Goal: Contribute content: Add original content to the website for others to see

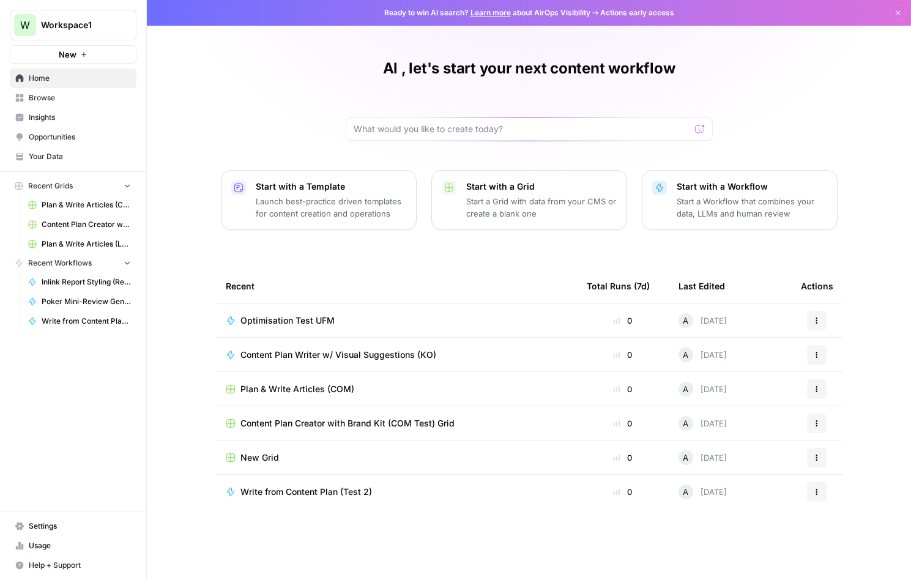
click at [273, 317] on span "Optimisation Test UFM" at bounding box center [287, 320] width 94 height 12
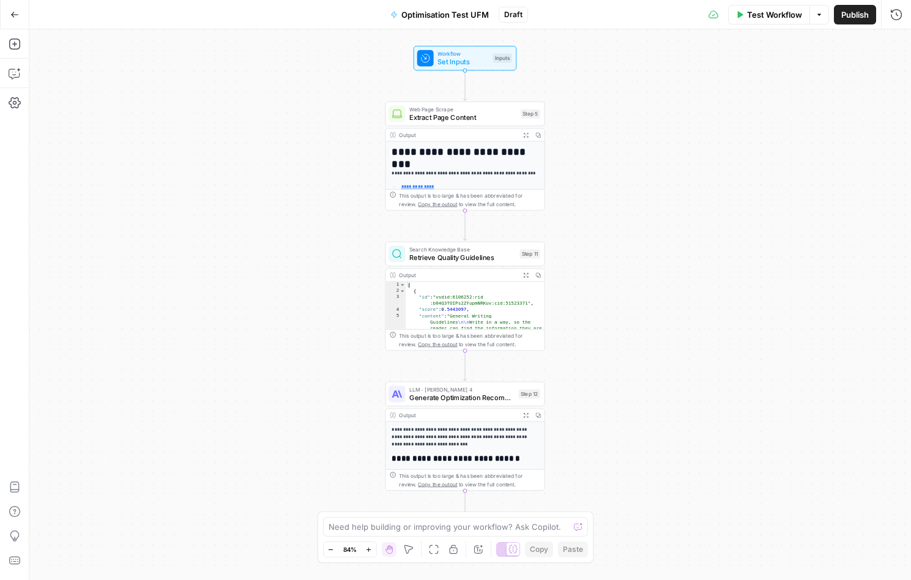
click at [20, 24] on button "Go Back" at bounding box center [15, 15] width 22 height 22
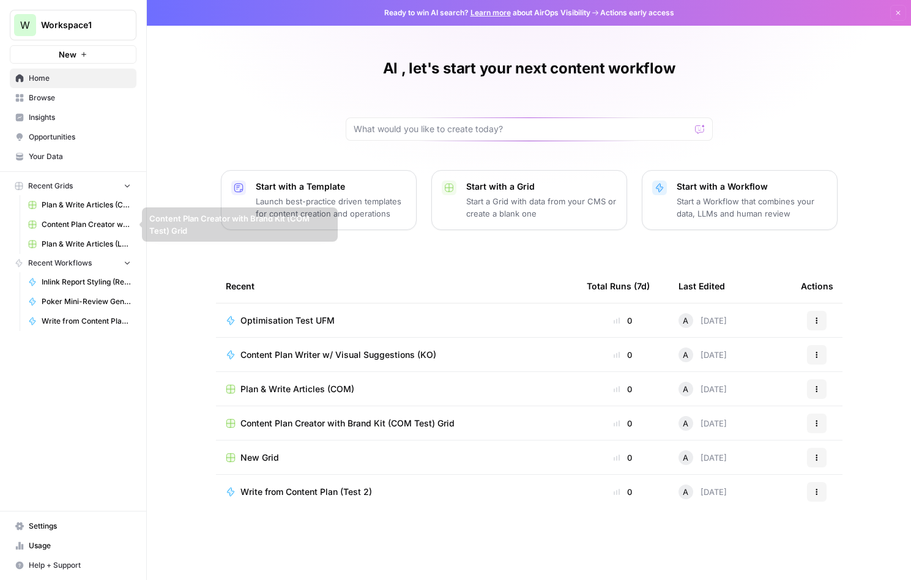
click at [88, 226] on span "Content Plan Creator with Brand Kit (COM Test) Grid" at bounding box center [86, 224] width 89 height 11
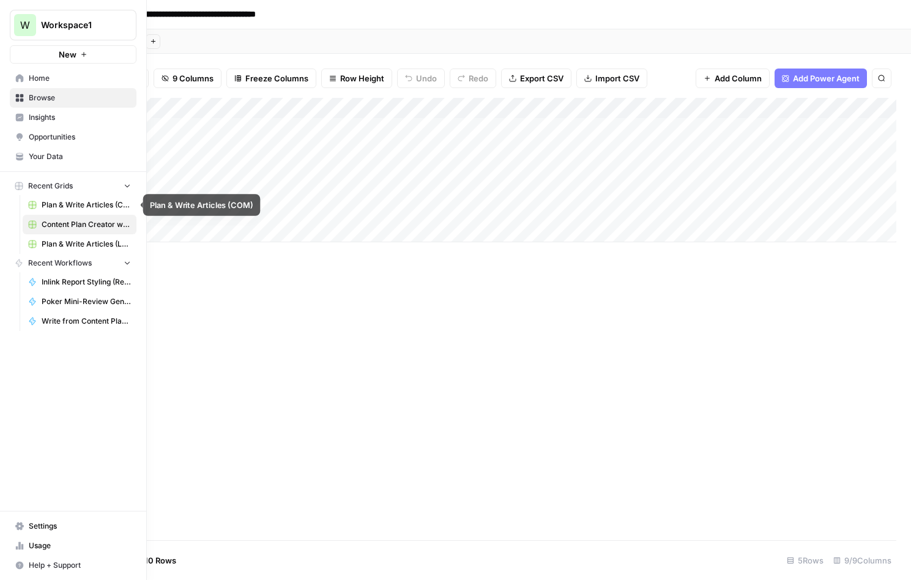
click at [87, 204] on span "Plan & Write Articles (COM)" at bounding box center [86, 204] width 89 height 11
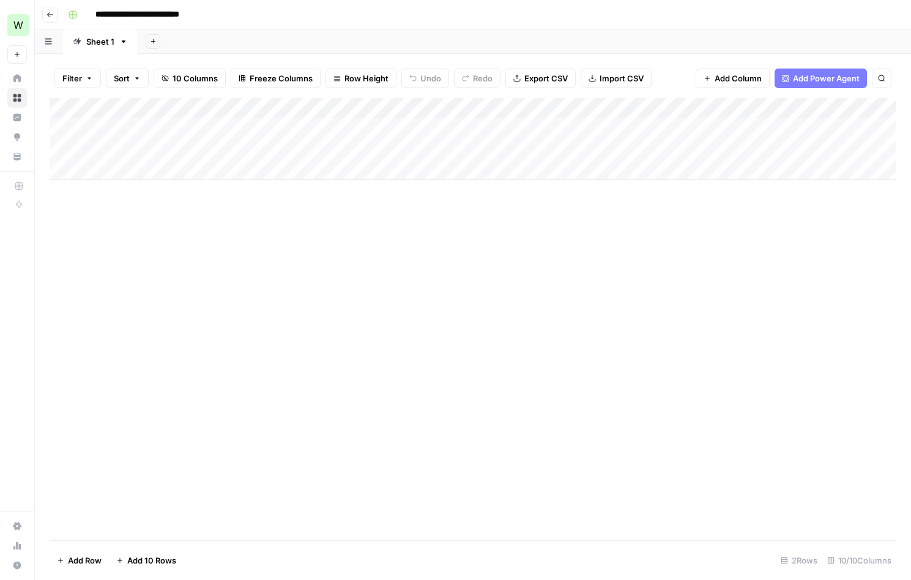
click at [207, 165] on div "Add Column" at bounding box center [473, 139] width 847 height 82
click at [208, 166] on div "Add Column" at bounding box center [473, 149] width 847 height 103
paste textarea "**********"
type textarea "**********"
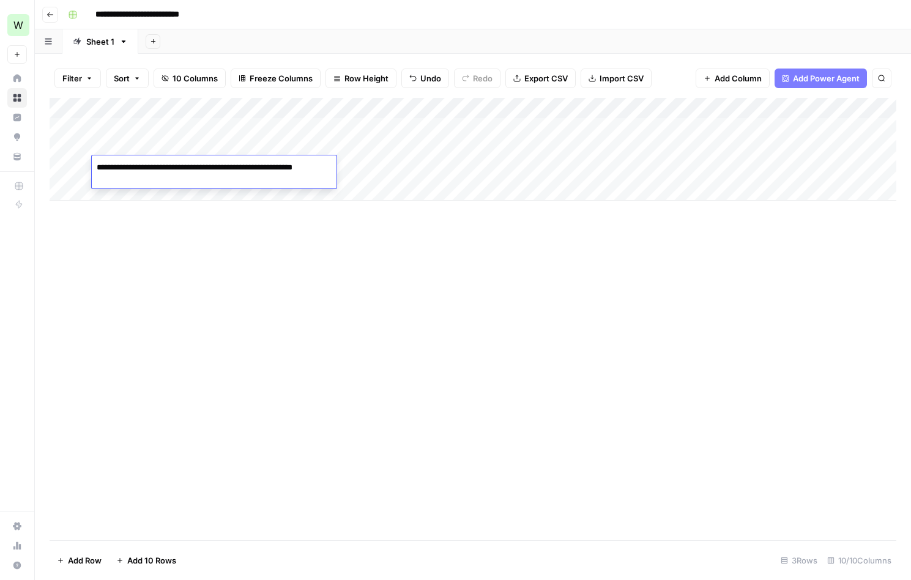
click at [357, 164] on div "Add Column" at bounding box center [473, 149] width 847 height 103
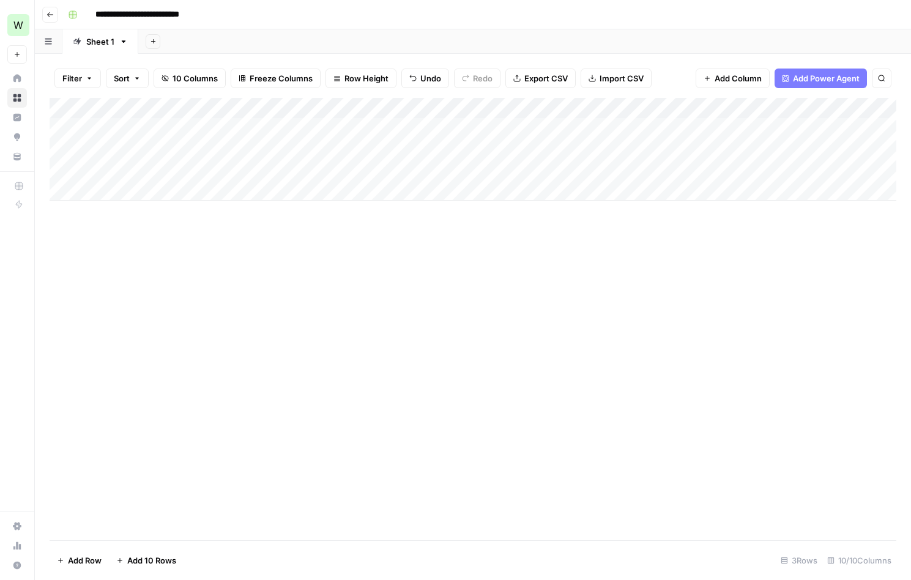
click at [360, 143] on div "Add Column" at bounding box center [473, 149] width 847 height 103
click at [606, 143] on div "Add Column" at bounding box center [473, 149] width 847 height 103
click at [607, 145] on div "Add Column" at bounding box center [473, 149] width 847 height 103
click at [611, 153] on textarea "**********" at bounding box center [705, 152] width 245 height 29
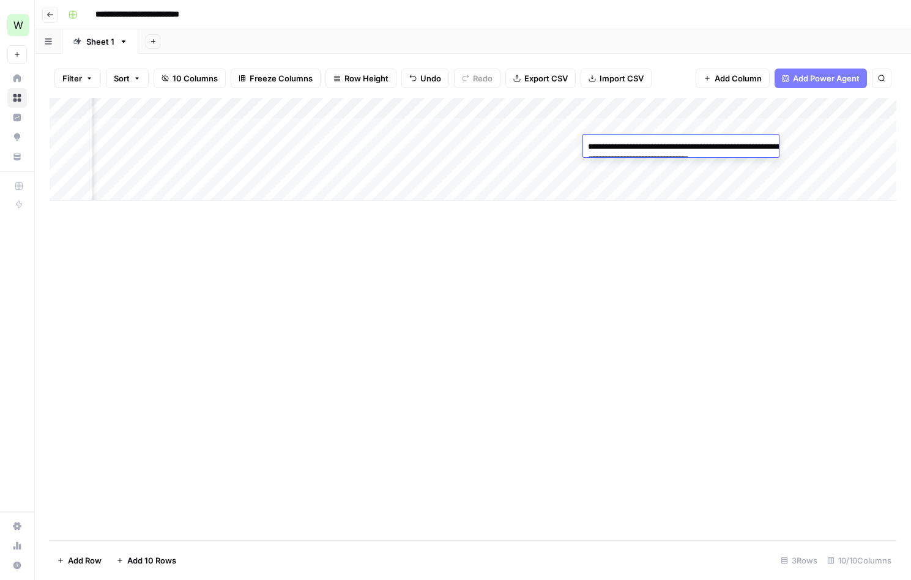
click at [611, 153] on textarea "**********" at bounding box center [705, 152] width 245 height 29
click at [534, 168] on div "Add Column" at bounding box center [473, 149] width 847 height 103
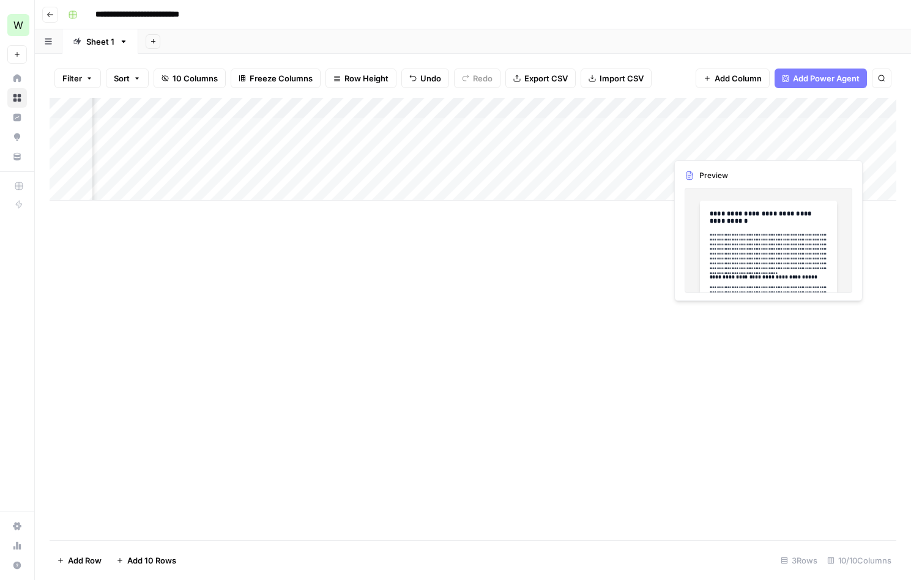
scroll to position [0, 353]
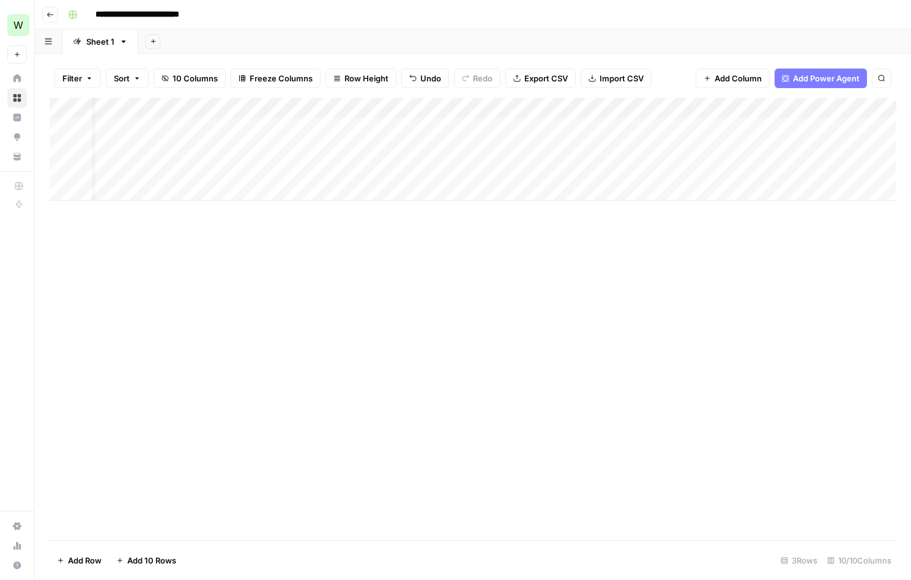
click at [301, 161] on div "Add Column" at bounding box center [473, 149] width 847 height 103
click at [349, 145] on div "Add Column" at bounding box center [473, 149] width 847 height 103
click at [351, 145] on div "Add Column" at bounding box center [473, 149] width 847 height 103
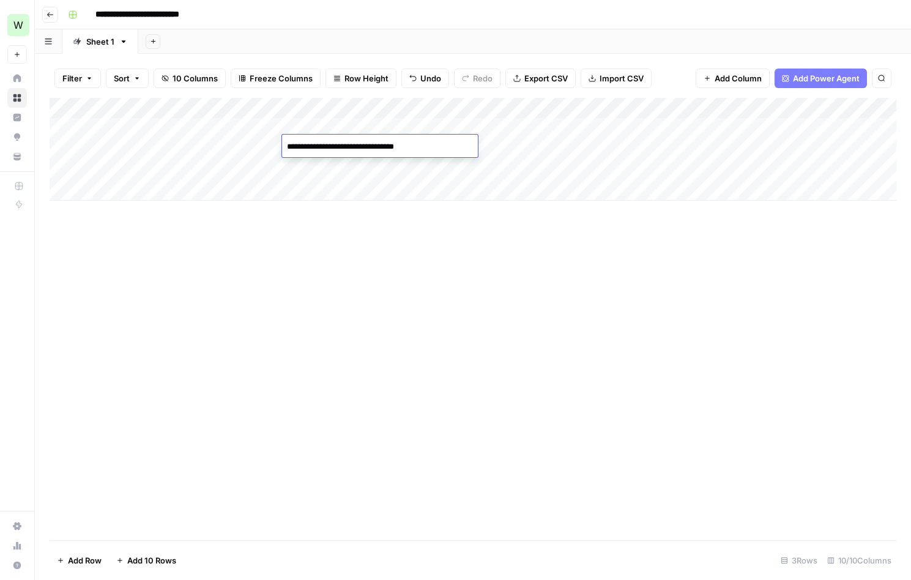
click at [351, 145] on textarea "**********" at bounding box center [380, 146] width 196 height 17
type textarea "**********"
click at [458, 174] on div "Add Column" at bounding box center [473, 149] width 847 height 103
click at [487, 146] on div "Add Column" at bounding box center [473, 149] width 847 height 103
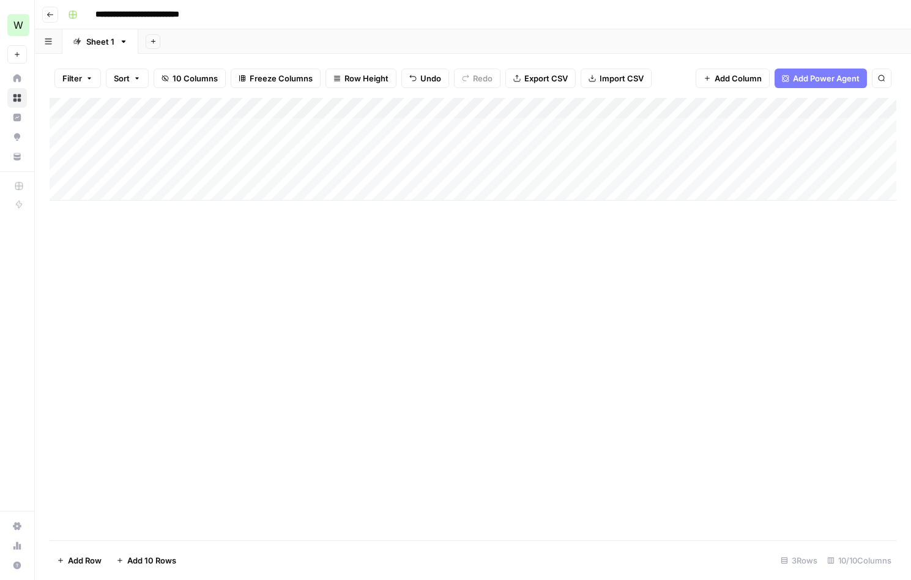
click at [474, 162] on div "Add Column" at bounding box center [473, 149] width 847 height 103
click at [475, 168] on div "Add Column" at bounding box center [473, 149] width 847 height 103
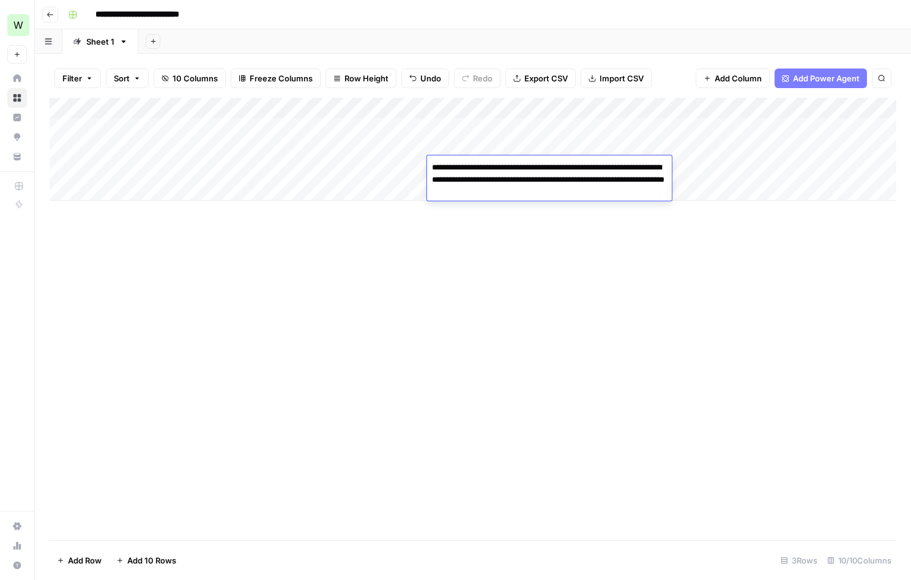
click at [475, 168] on textarea "**********" at bounding box center [549, 180] width 245 height 42
click at [530, 170] on textarea "**********" at bounding box center [549, 180] width 245 height 42
drag, startPoint x: 595, startPoint y: 168, endPoint x: 425, endPoint y: 165, distance: 170.1
click at [425, 165] on body "**********" at bounding box center [455, 290] width 911 height 580
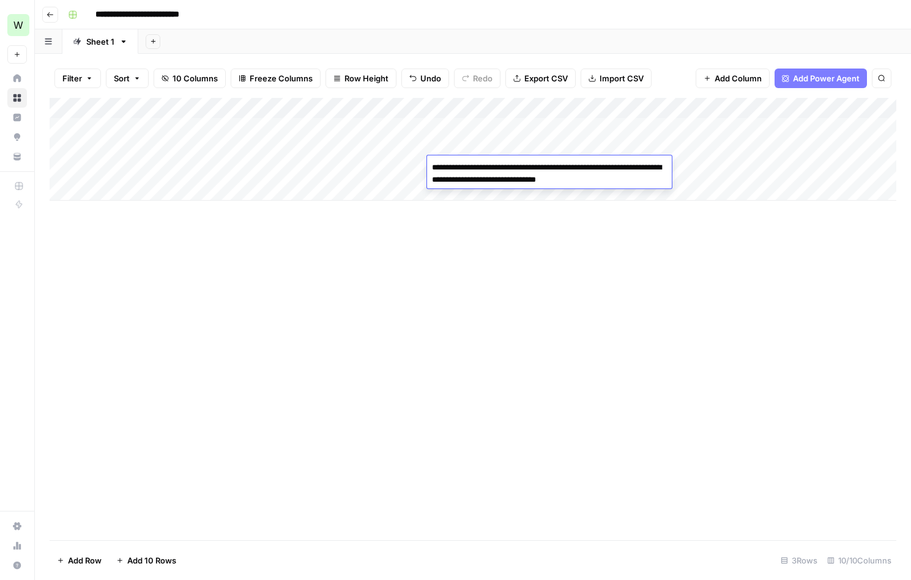
type textarea "**********"
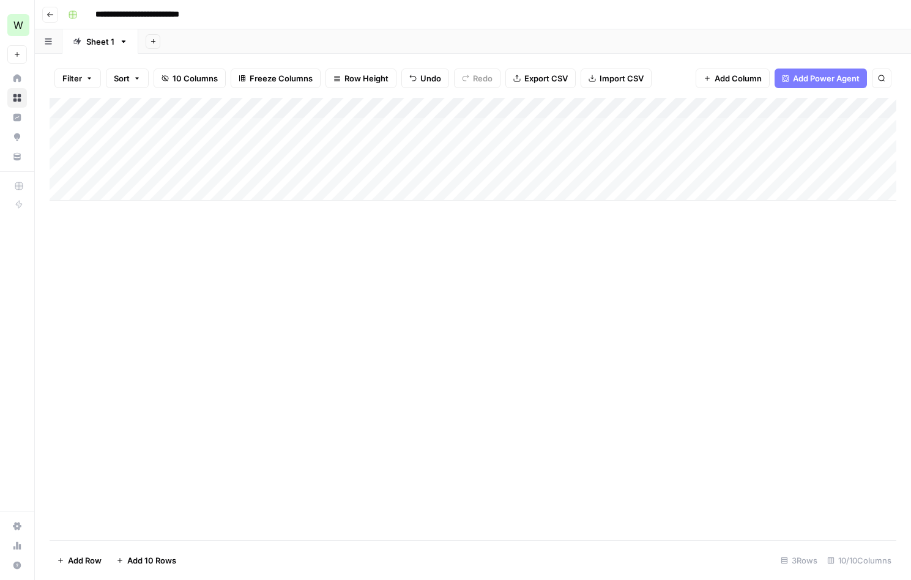
click at [776, 169] on div "Add Column" at bounding box center [473, 149] width 847 height 103
click at [614, 163] on div "Add Column" at bounding box center [473, 149] width 847 height 103
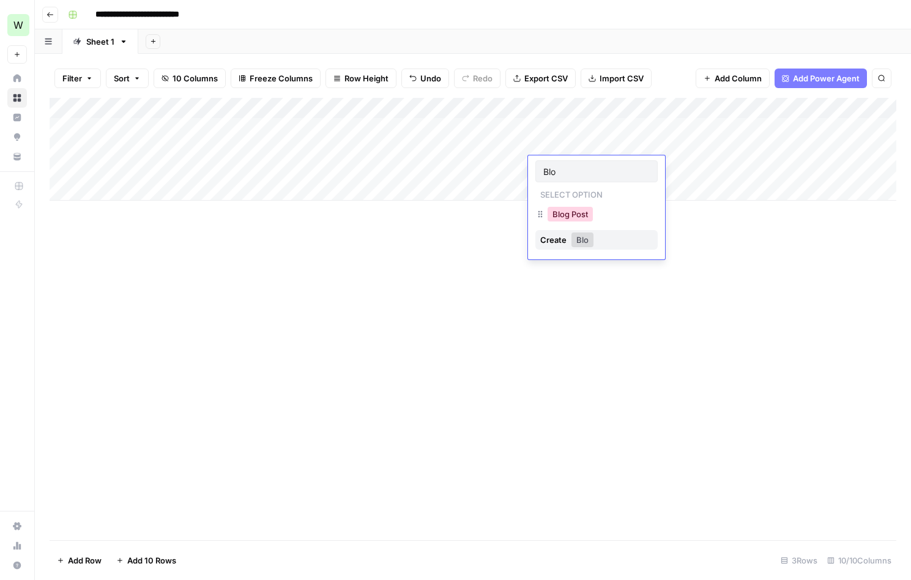
type input "Blo"
click at [561, 217] on button "Blog Post" at bounding box center [570, 214] width 45 height 15
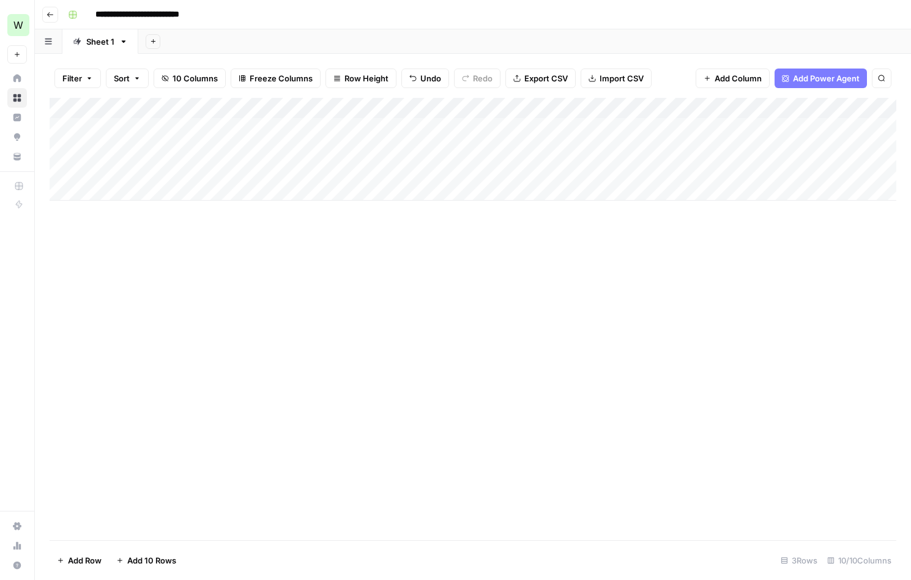
click at [681, 166] on div "Add Column" at bounding box center [473, 149] width 847 height 103
click at [698, 167] on div "Add Column" at bounding box center [473, 149] width 847 height 103
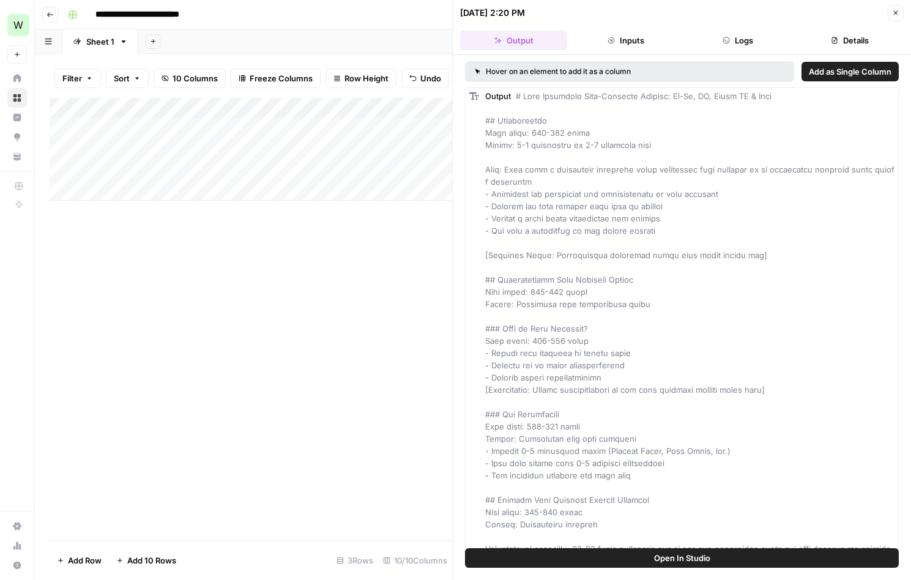
click at [542, 40] on button "Output" at bounding box center [513, 41] width 107 height 20
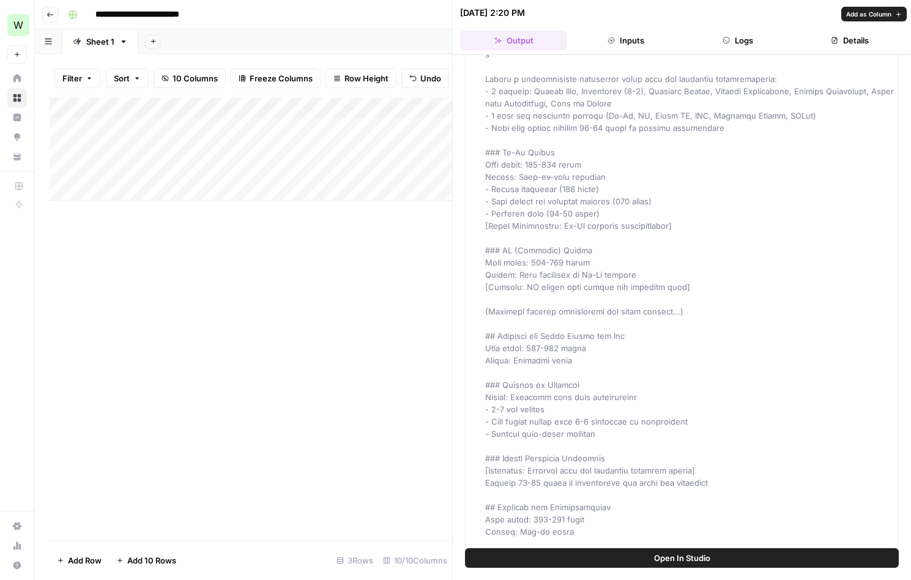
scroll to position [512, 0]
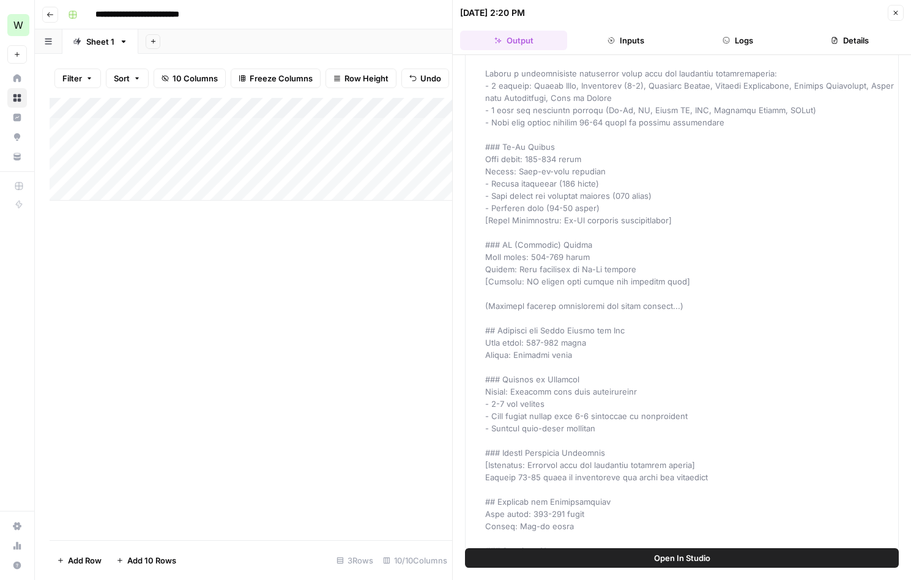
click at [645, 561] on button "Open In Studio" at bounding box center [682, 558] width 434 height 20
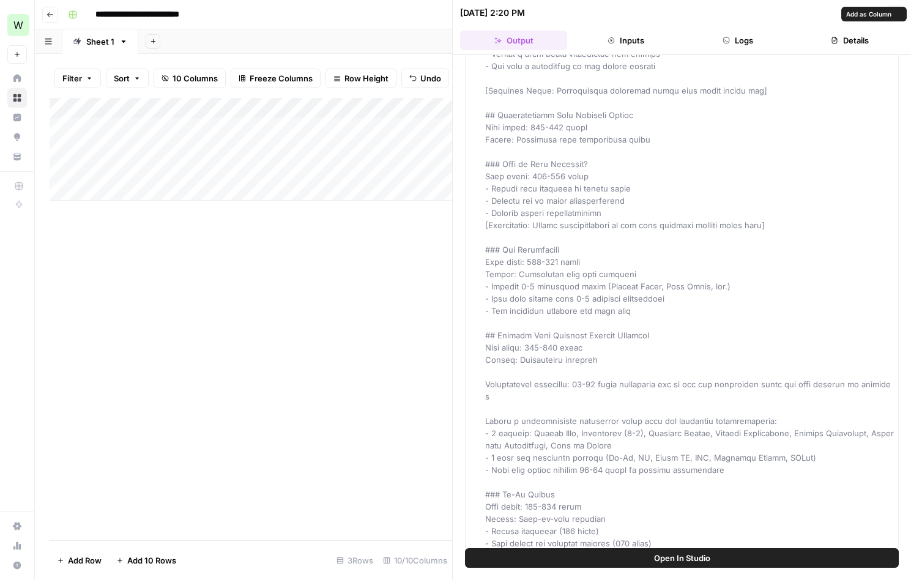
scroll to position [0, 0]
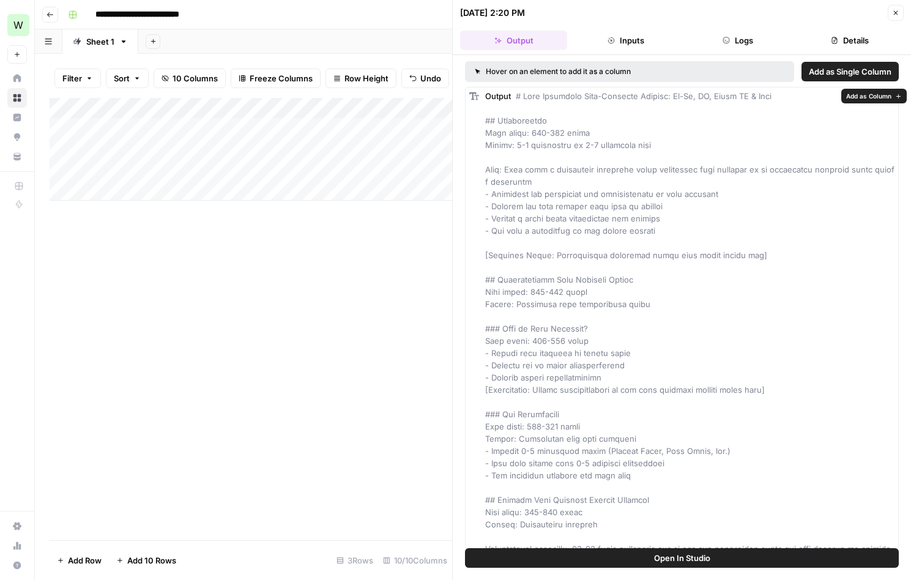
click at [499, 93] on span "Output" at bounding box center [498, 96] width 26 height 10
drag, startPoint x: 560, startPoint y: 148, endPoint x: 570, endPoint y: 134, distance: 17.5
click at [896, 13] on icon "button" at bounding box center [896, 13] width 4 height 4
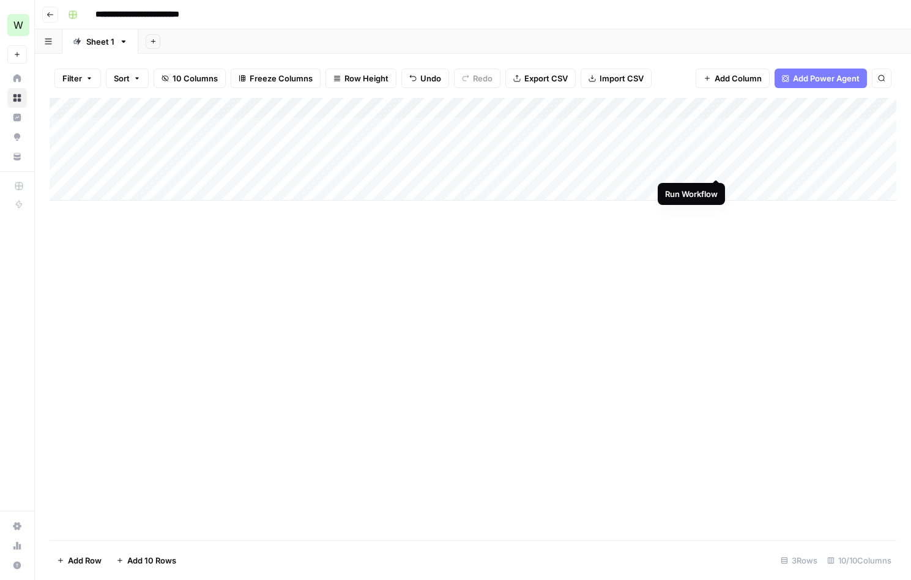
click at [716, 166] on div "Add Column" at bounding box center [473, 149] width 847 height 103
click at [716, 165] on div "Add Column" at bounding box center [473, 149] width 847 height 103
click at [698, 166] on div "Add Column" at bounding box center [473, 149] width 847 height 103
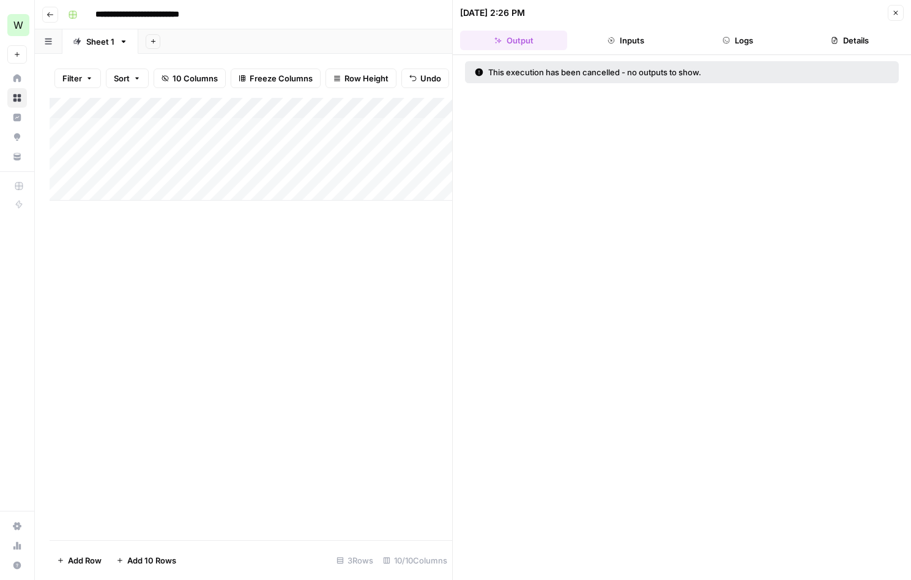
drag, startPoint x: 895, startPoint y: 15, endPoint x: 892, endPoint y: 23, distance: 8.0
click at [895, 15] on icon "button" at bounding box center [895, 12] width 7 height 7
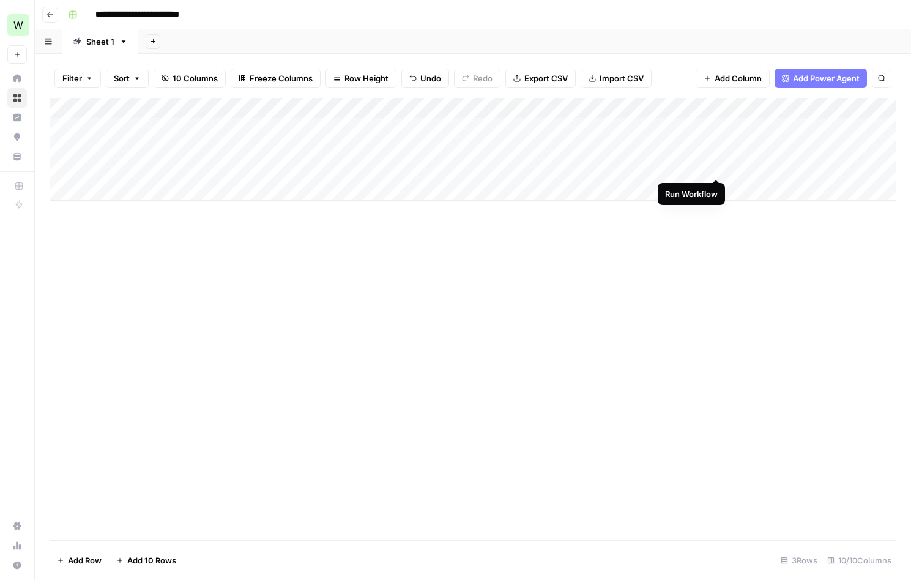
click at [716, 167] on div "Add Column" at bounding box center [473, 149] width 847 height 103
click at [800, 167] on div "Add Column" at bounding box center [473, 149] width 847 height 103
click at [827, 166] on div "Add Column" at bounding box center [473, 149] width 847 height 103
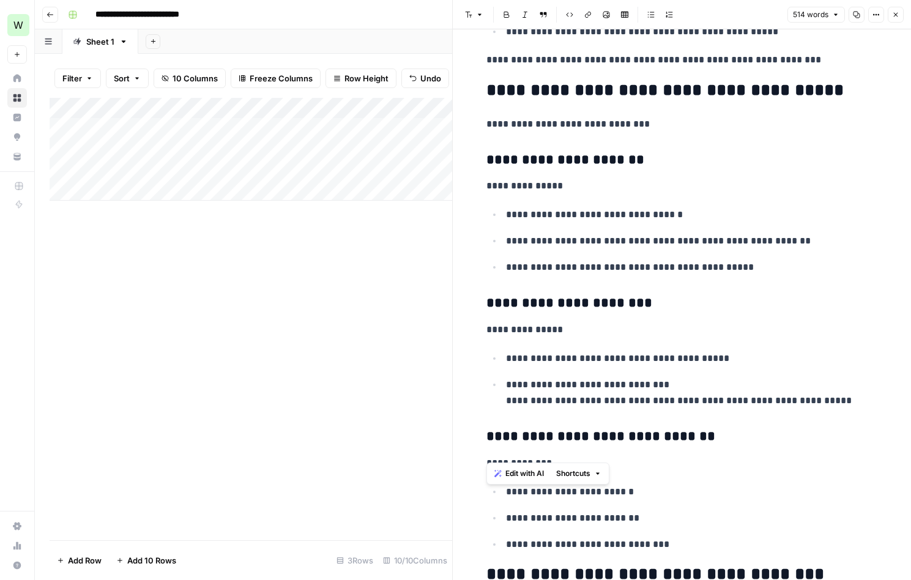
scroll to position [86, 0]
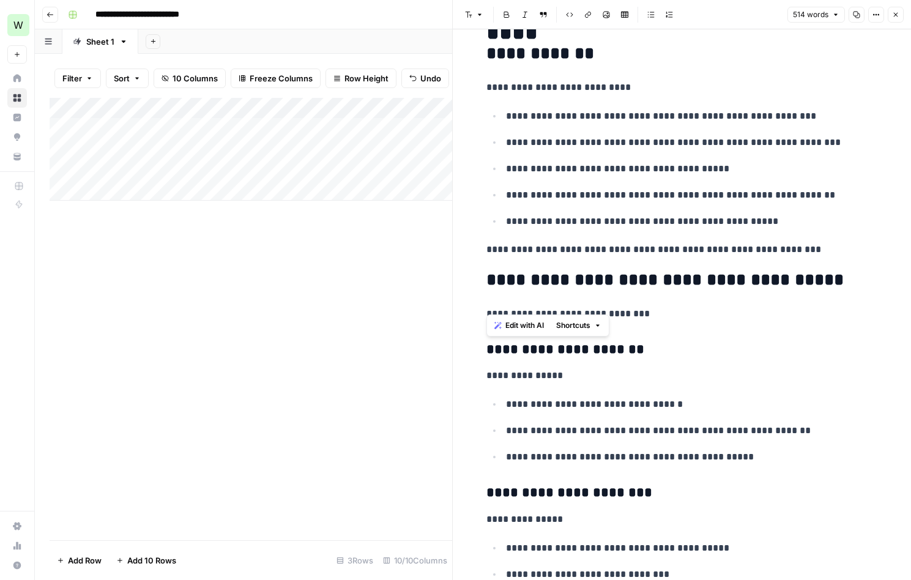
drag, startPoint x: 696, startPoint y: 271, endPoint x: 480, endPoint y: 341, distance: 227.0
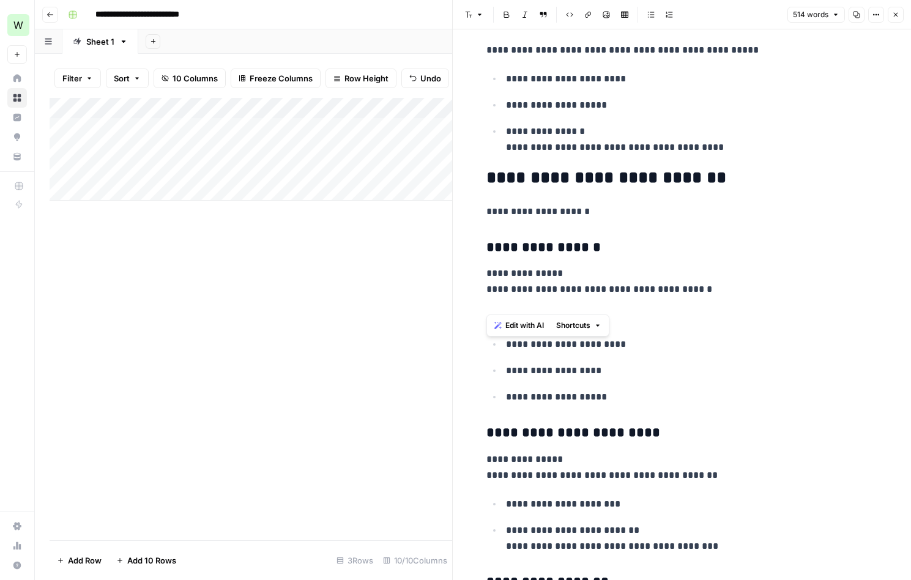
scroll to position [1824, 0]
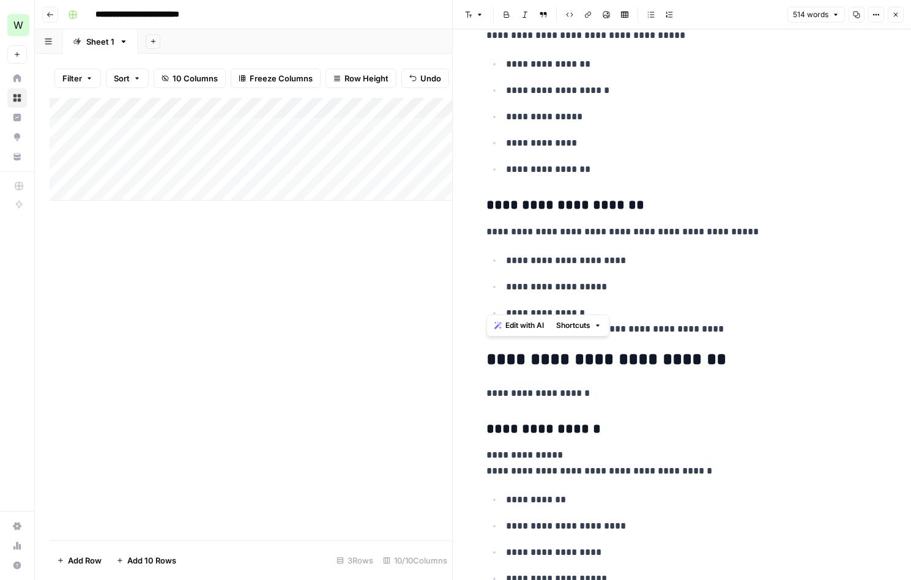
click at [898, 9] on button "Close" at bounding box center [896, 15] width 16 height 16
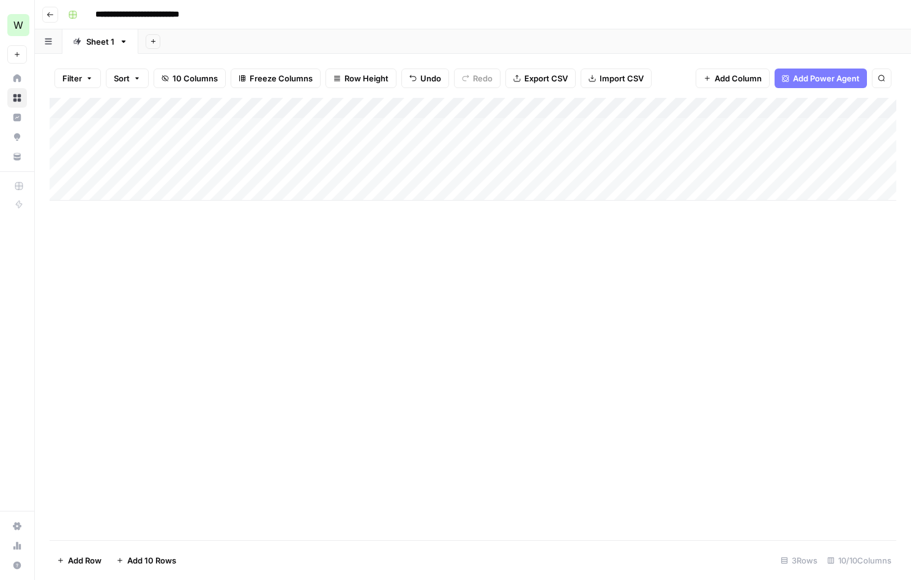
click at [378, 165] on div "Add Column" at bounding box center [473, 149] width 847 height 103
click at [390, 165] on div "Add Column" at bounding box center [473, 149] width 847 height 103
click at [390, 165] on textarea "**********" at bounding box center [380, 167] width 196 height 17
type textarea "**********"
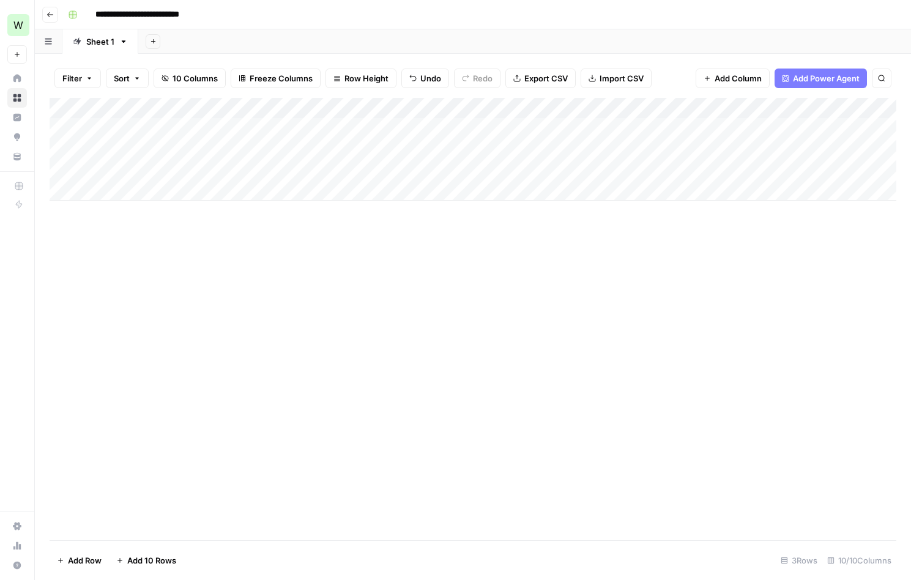
click at [407, 165] on div "Add Column" at bounding box center [473, 149] width 847 height 103
click at [407, 165] on textarea "**********" at bounding box center [380, 167] width 196 height 17
click at [414, 169] on textarea "**********" at bounding box center [380, 167] width 196 height 17
type textarea "**********"
click at [436, 169] on textarea "**********" at bounding box center [380, 167] width 196 height 17
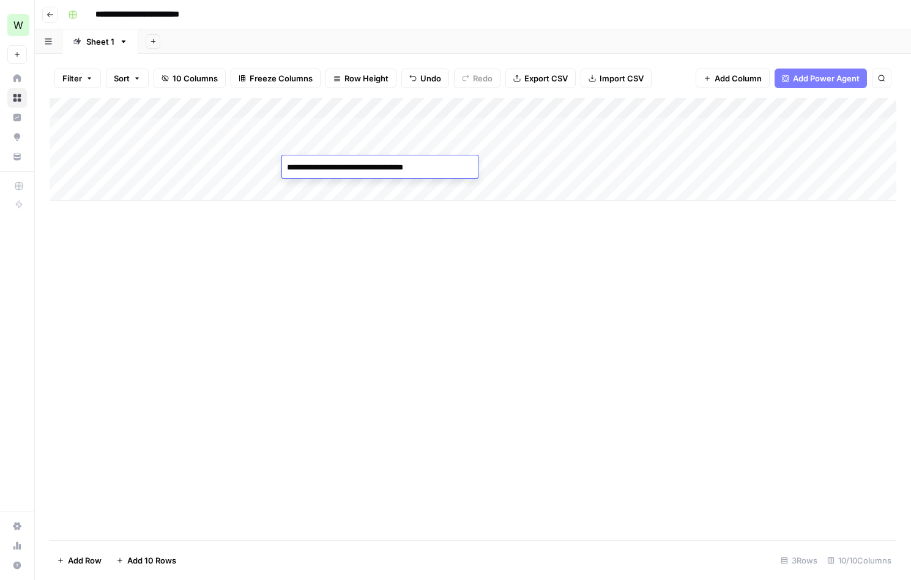
drag, startPoint x: 447, startPoint y: 220, endPoint x: 495, endPoint y: 221, distance: 48.4
click at [450, 220] on div "Add Column" at bounding box center [473, 319] width 847 height 442
click at [716, 165] on div "Add Column" at bounding box center [473, 149] width 847 height 103
click at [584, 167] on div "Add Column" at bounding box center [473, 149] width 847 height 103
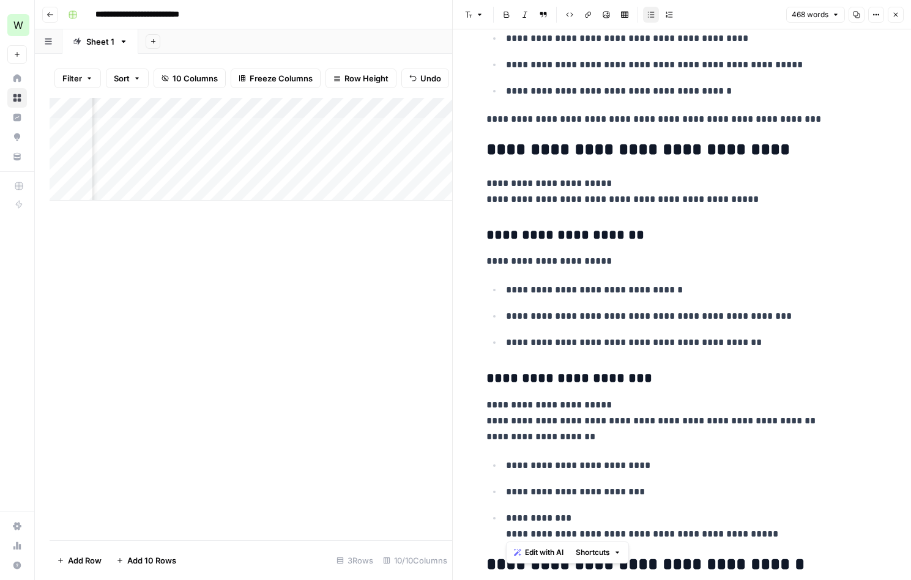
scroll to position [231, 0]
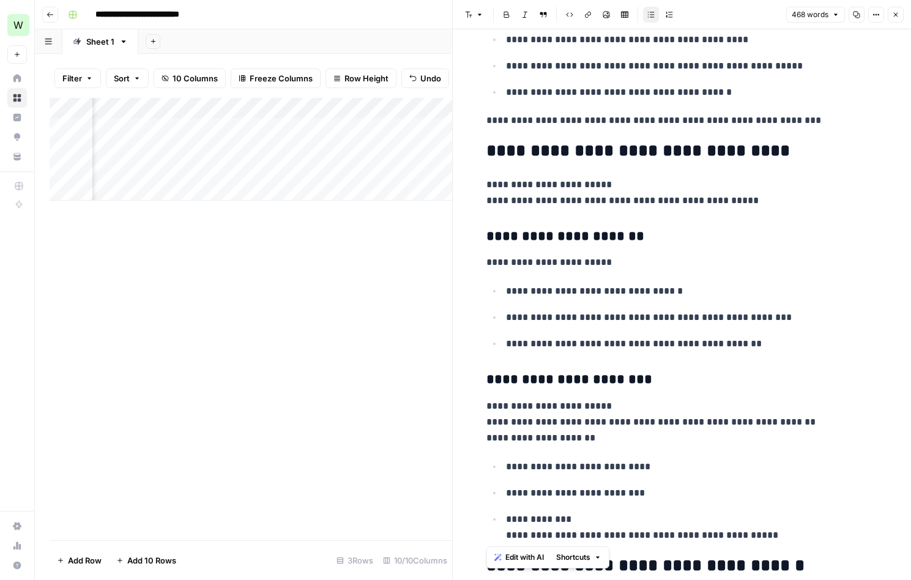
drag, startPoint x: 746, startPoint y: 244, endPoint x: 475, endPoint y: 142, distance: 289.5
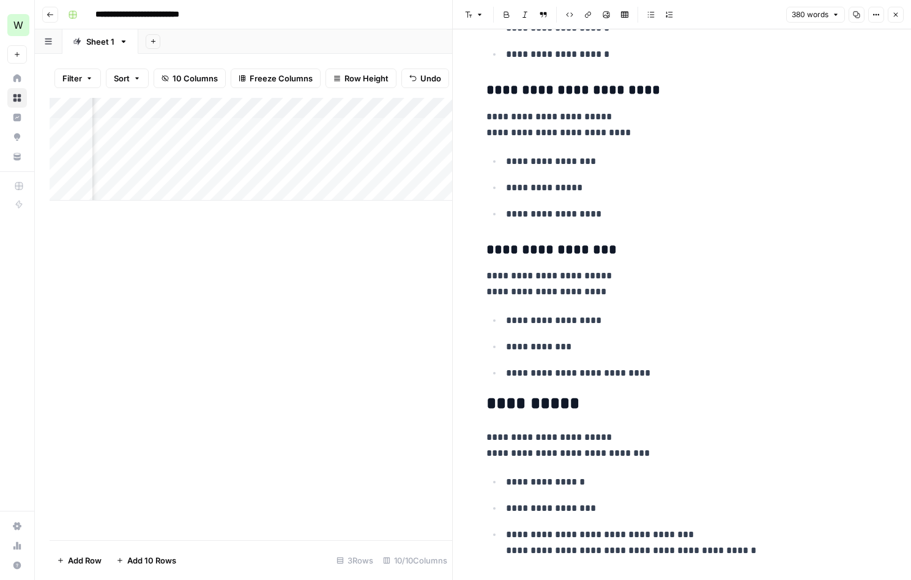
scroll to position [2116, 0]
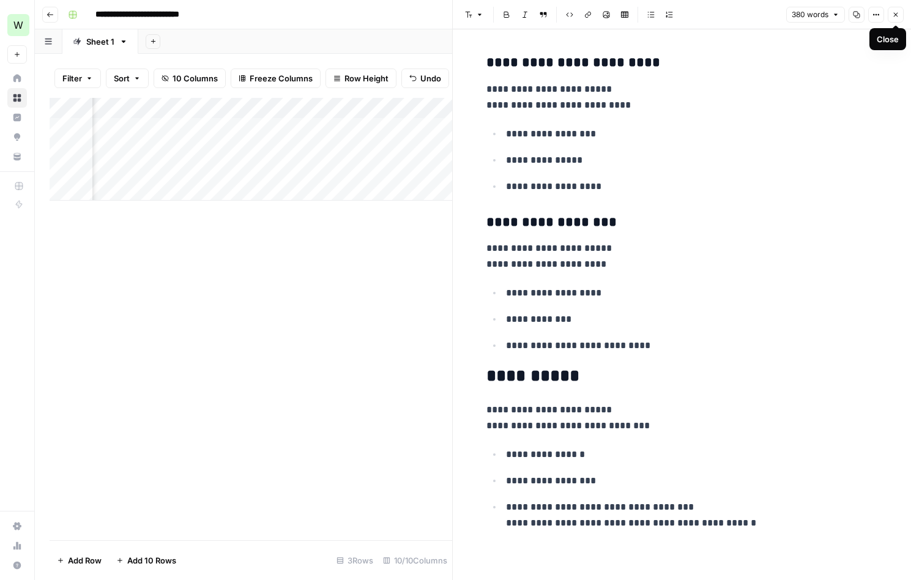
click at [895, 14] on icon "button" at bounding box center [896, 15] width 4 height 4
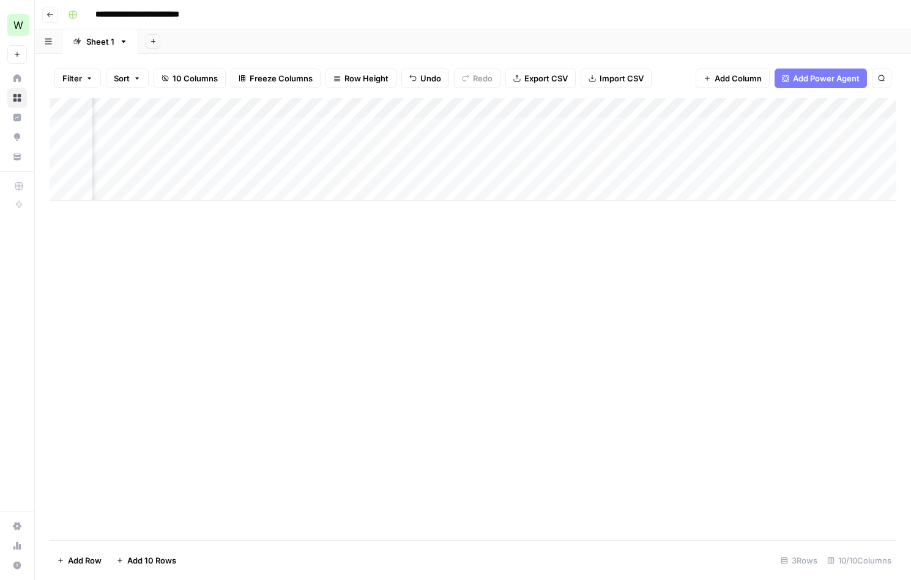
click at [646, 166] on div "Add Column" at bounding box center [473, 149] width 847 height 103
click at [726, 167] on div "Add Column" at bounding box center [473, 149] width 847 height 103
click at [252, 179] on div "Add Column" at bounding box center [473, 149] width 847 height 103
click at [173, 186] on div "Add Column" at bounding box center [473, 160] width 847 height 124
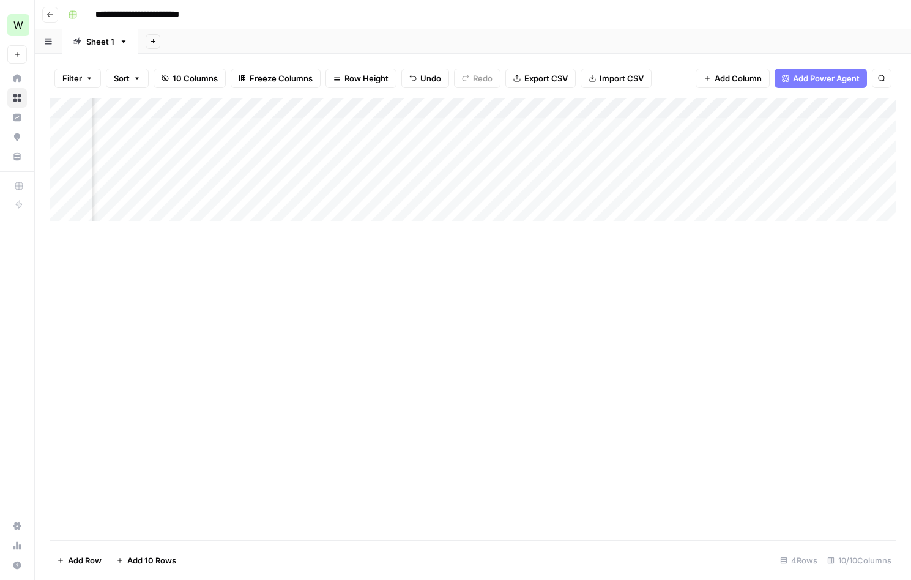
scroll to position [0, 0]
click at [316, 189] on div "Add Column" at bounding box center [473, 160] width 847 height 124
click at [316, 189] on textarea "**********" at bounding box center [399, 188] width 234 height 17
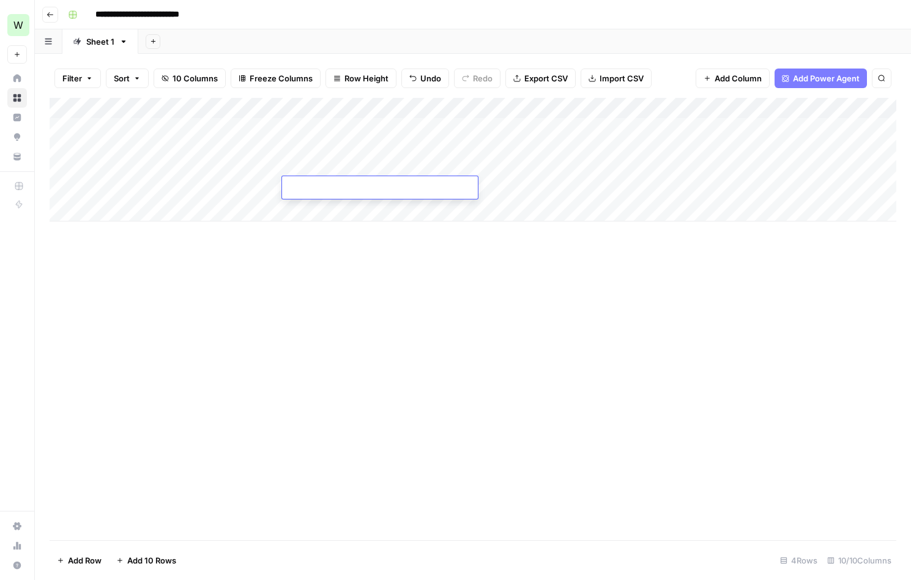
click at [211, 192] on div "Add Column" at bounding box center [473, 160] width 847 height 124
click at [330, 189] on div "Add Column" at bounding box center [473, 160] width 847 height 124
type textarea "**********"
drag, startPoint x: 494, startPoint y: 261, endPoint x: 484, endPoint y: 235, distance: 28.3
click at [494, 259] on div "Add Column" at bounding box center [473, 319] width 847 height 442
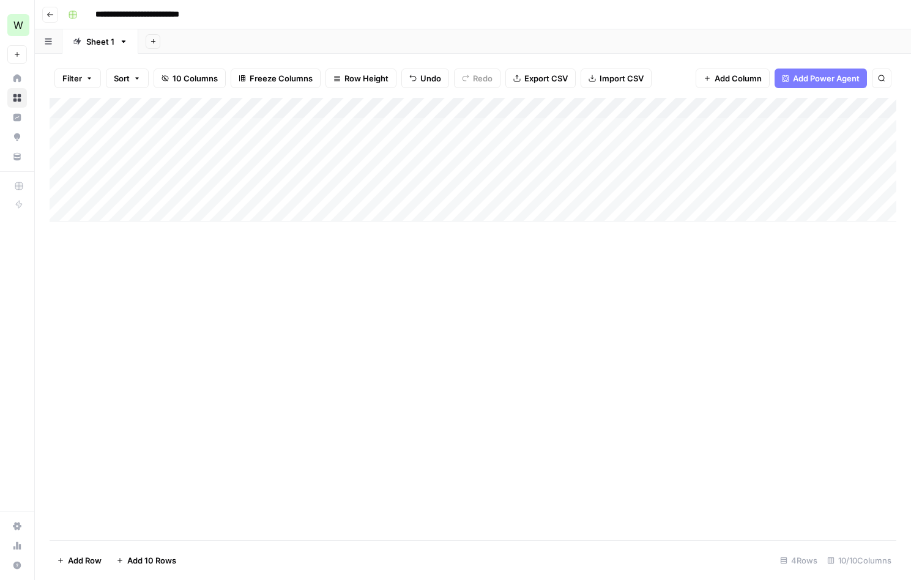
click at [474, 188] on div "Add Column" at bounding box center [473, 160] width 847 height 124
type textarea "**********"
type input "Bl"
click at [554, 237] on button "Blog Post" at bounding box center [570, 235] width 45 height 15
drag, startPoint x: 677, startPoint y: 187, endPoint x: 726, endPoint y: 185, distance: 49.0
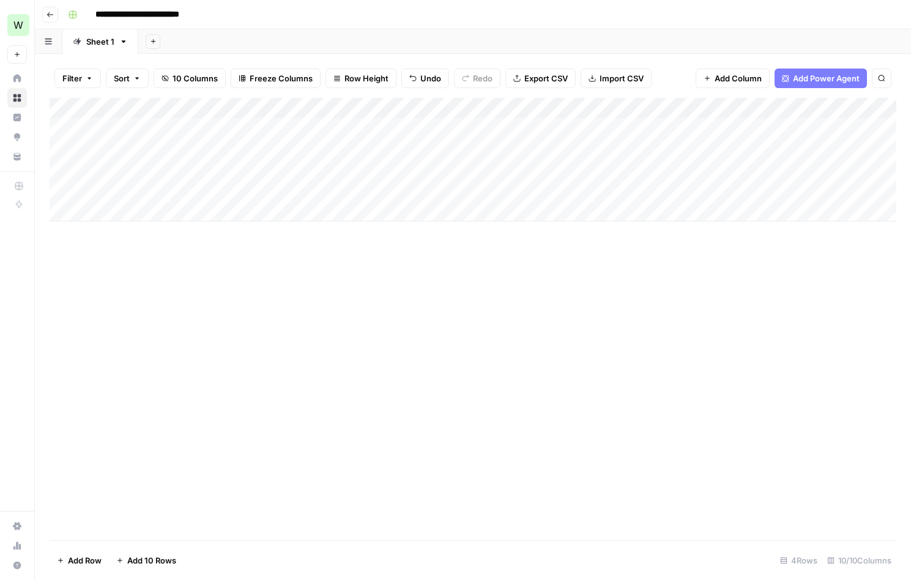
click at [677, 187] on div "Add Column" at bounding box center [473, 160] width 847 height 124
click at [641, 166] on div "Add Column" at bounding box center [473, 160] width 847 height 124
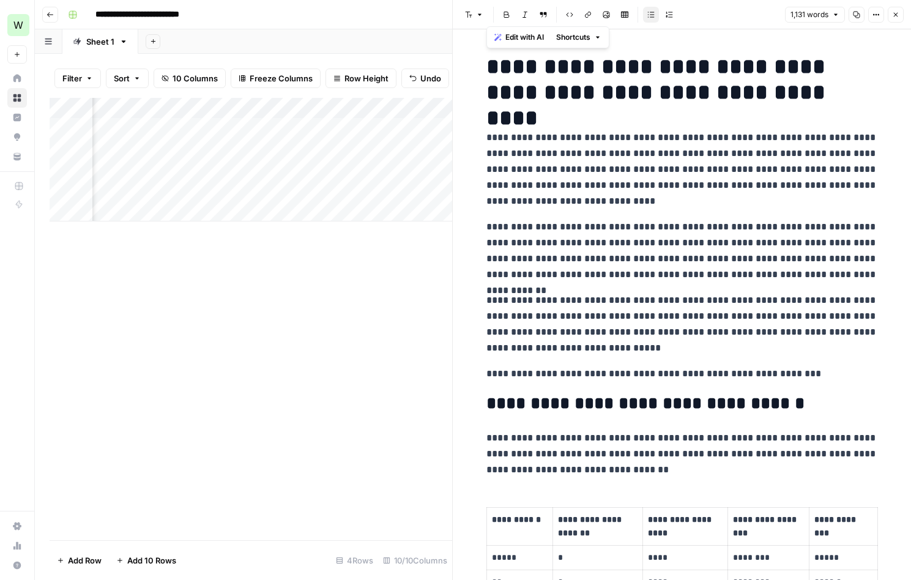
drag, startPoint x: 841, startPoint y: 374, endPoint x: 483, endPoint y: 70, distance: 470.1
click at [899, 17] on button "Close" at bounding box center [896, 15] width 16 height 16
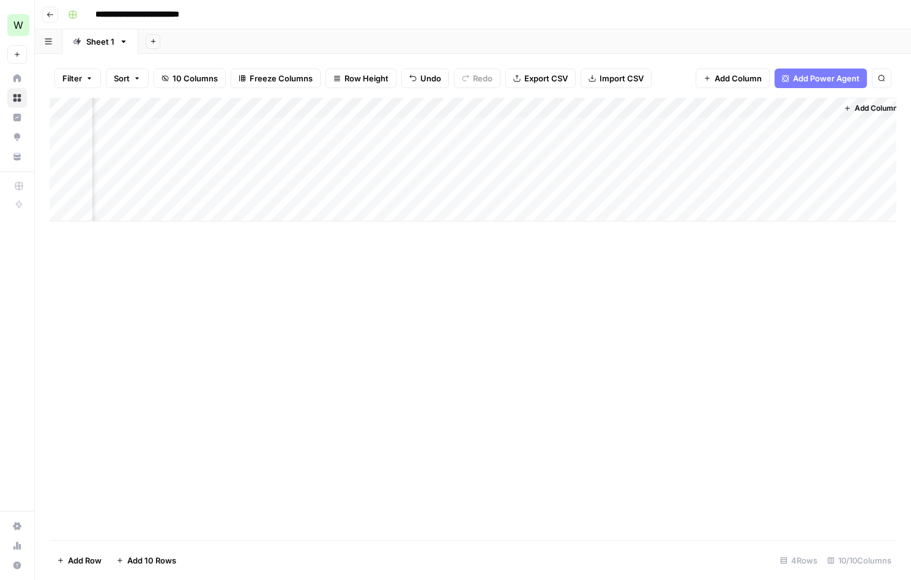
scroll to position [0, 457]
click at [487, 105] on div "Add Column" at bounding box center [473, 160] width 847 height 124
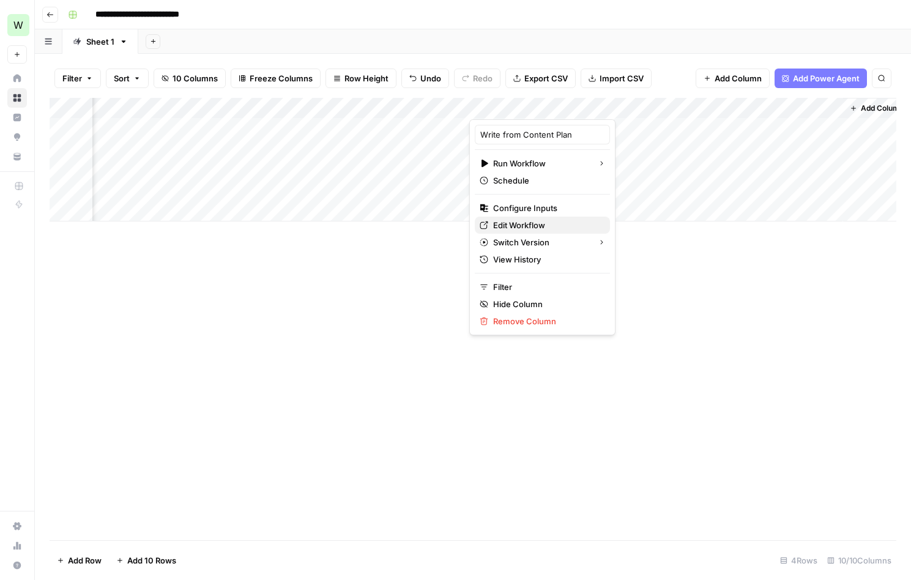
click at [530, 225] on span "Edit Workflow" at bounding box center [546, 225] width 107 height 12
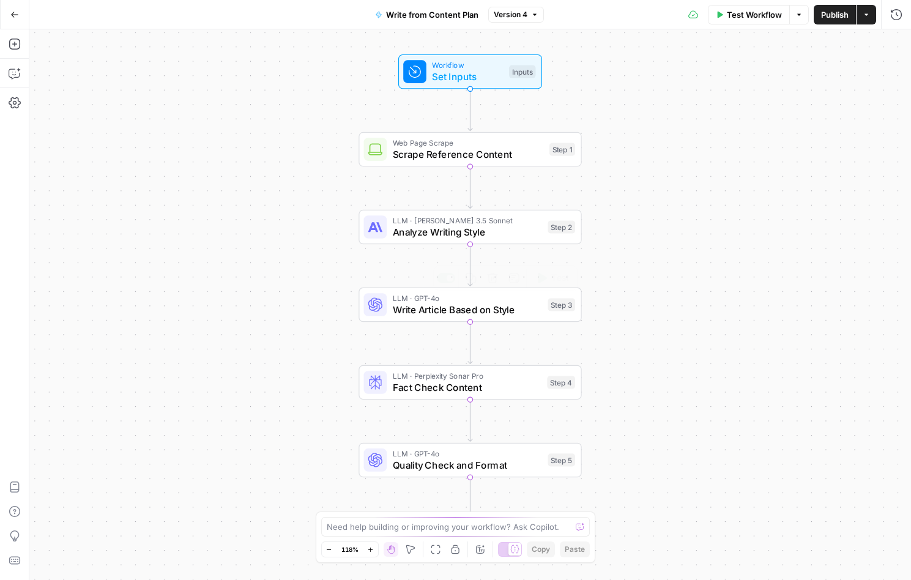
click at [409, 308] on span "Write Article Based on Style" at bounding box center [468, 309] width 150 height 15
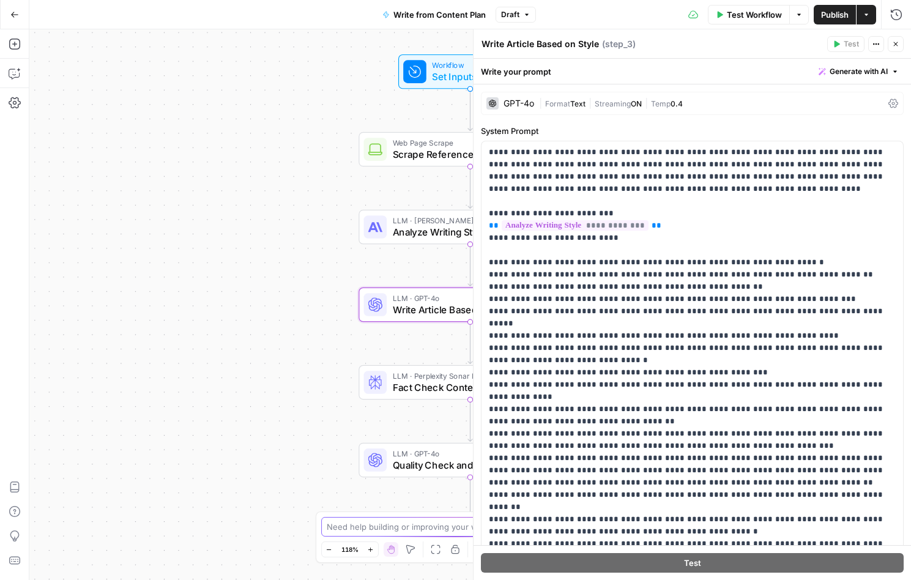
click at [376, 532] on textarea at bounding box center [449, 527] width 245 height 12
click at [373, 527] on textarea "The article has too mane words in the intro" at bounding box center [444, 527] width 234 height 12
click at [372, 527] on textarea "The article has too mane words in the intro" at bounding box center [444, 527] width 234 height 12
type textarea "The articles have too many words in the intro"
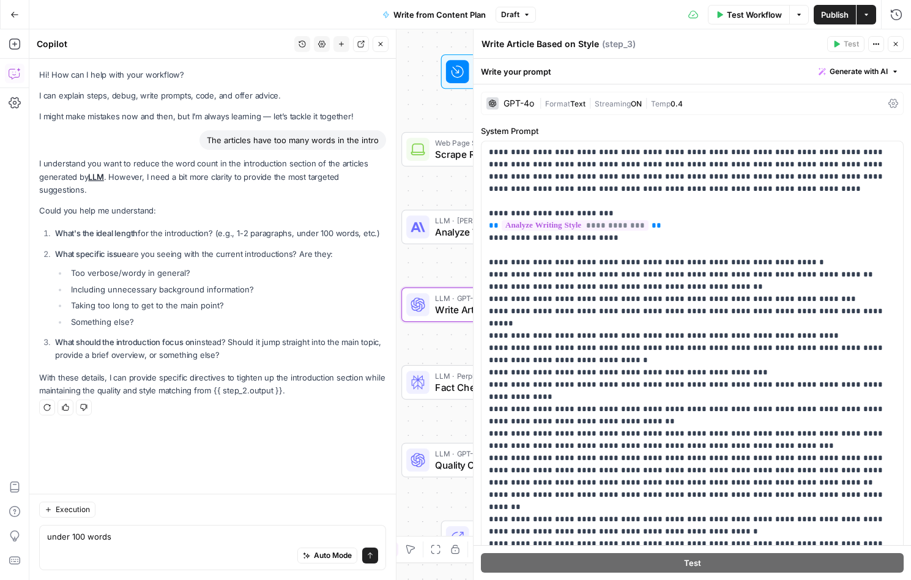
type textarea "under 100 words"
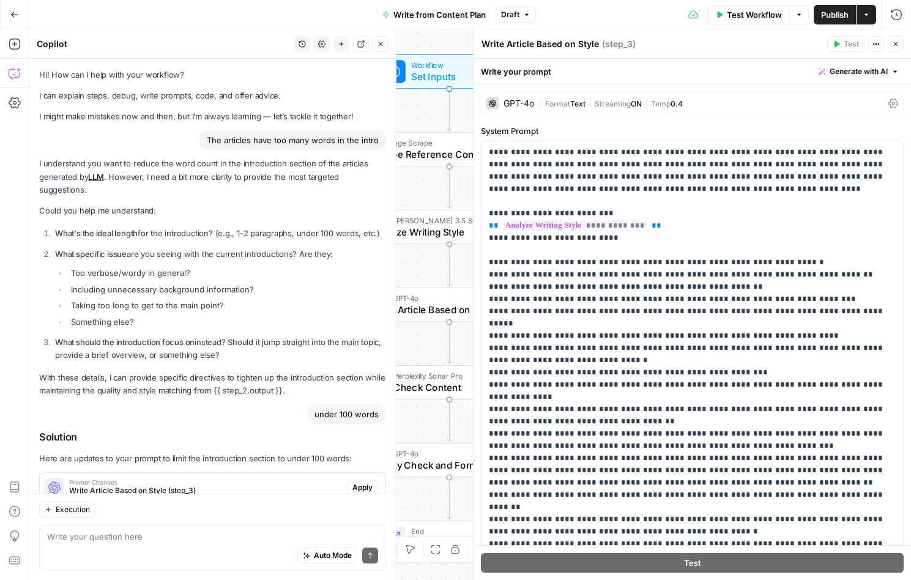
scroll to position [26, 0]
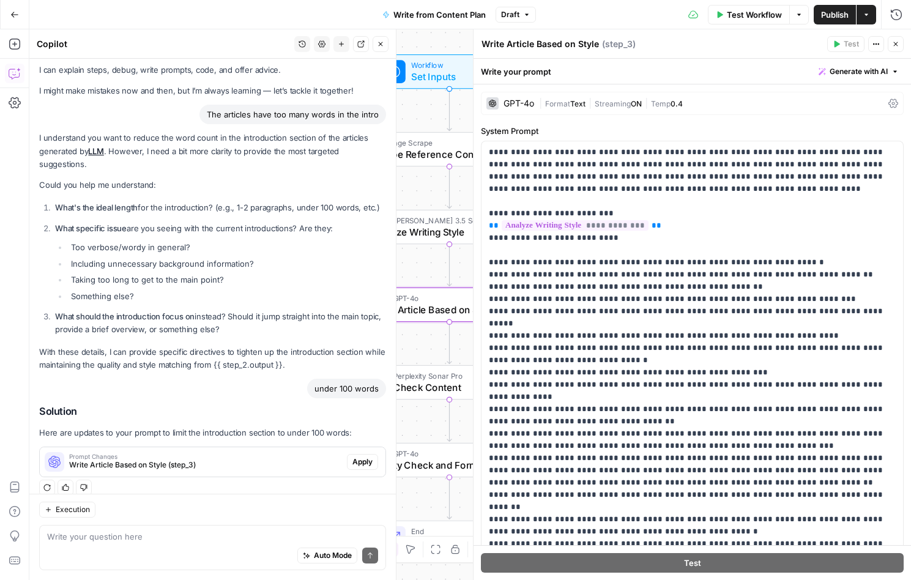
click at [354, 456] on span "Apply" at bounding box center [362, 461] width 20 height 11
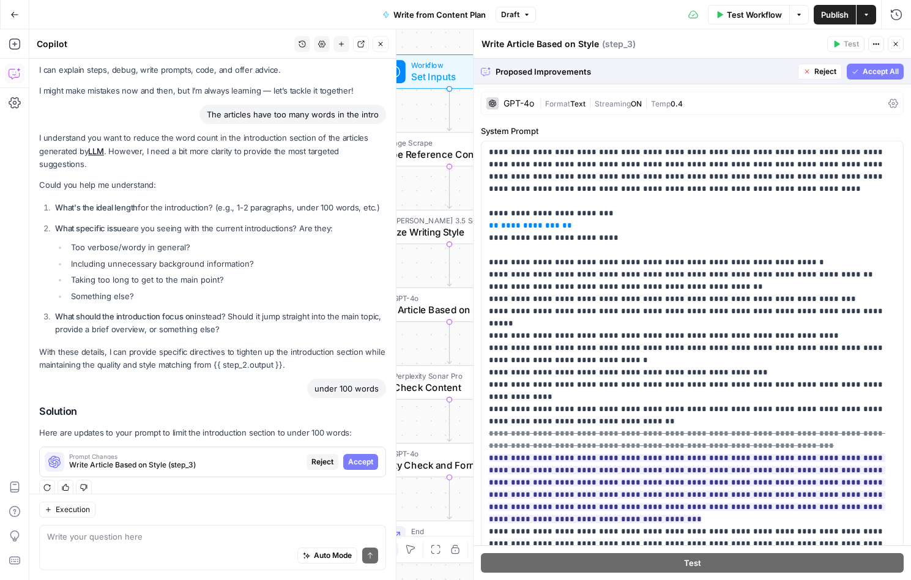
click at [882, 73] on span "Accept All" at bounding box center [881, 71] width 36 height 11
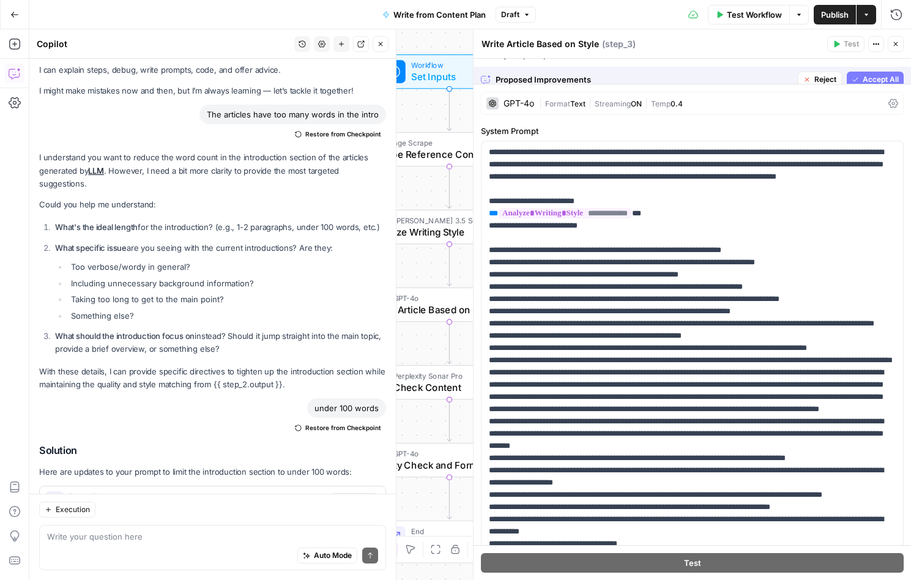
scroll to position [65, 0]
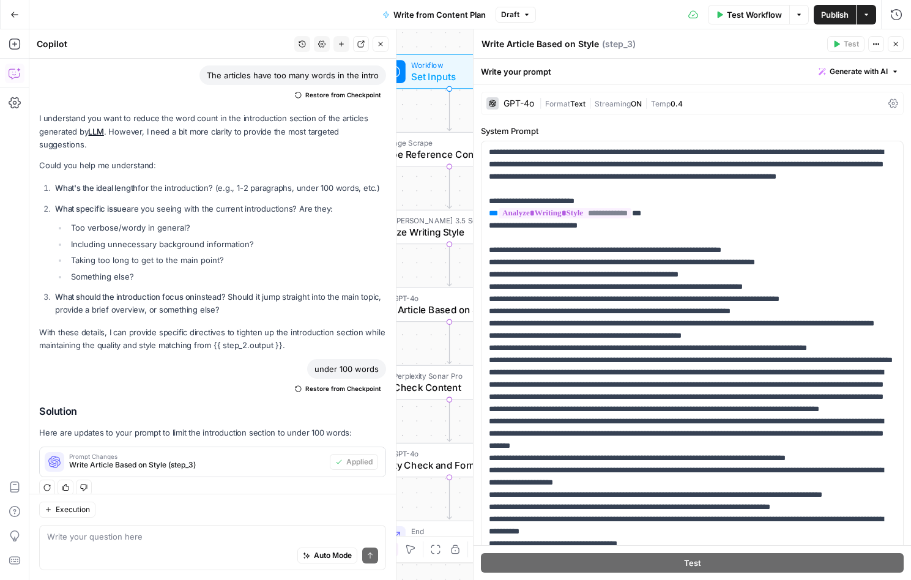
click at [731, 16] on span "Test Workflow" at bounding box center [754, 15] width 55 height 12
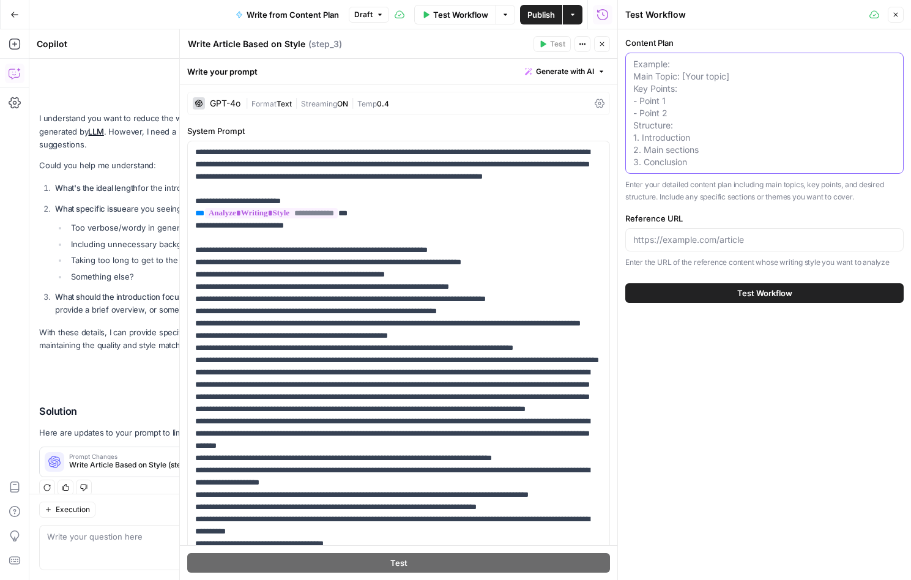
click at [725, 142] on textarea "Content Plan" at bounding box center [764, 113] width 262 height 110
click at [895, 15] on icon "button" at bounding box center [895, 14] width 7 height 7
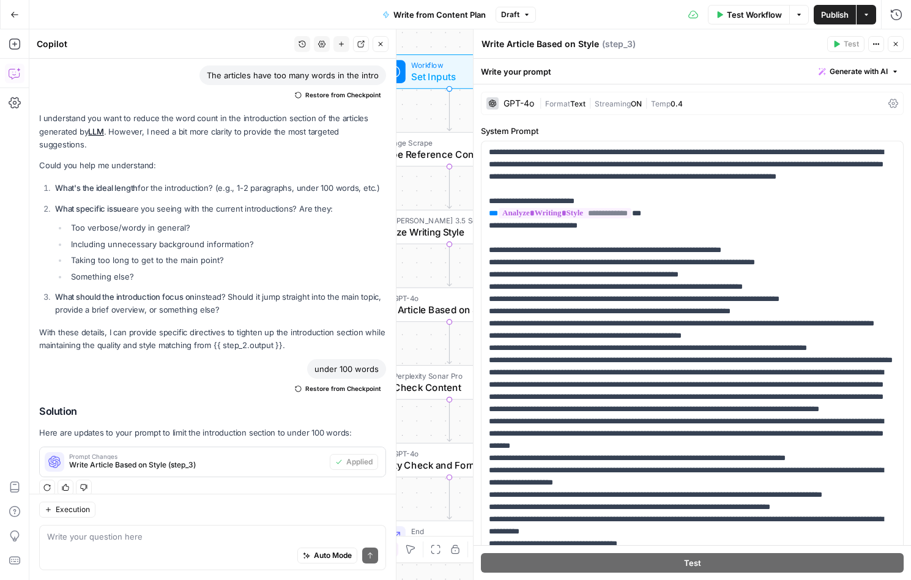
click at [826, 17] on span "Publish" at bounding box center [835, 15] width 28 height 12
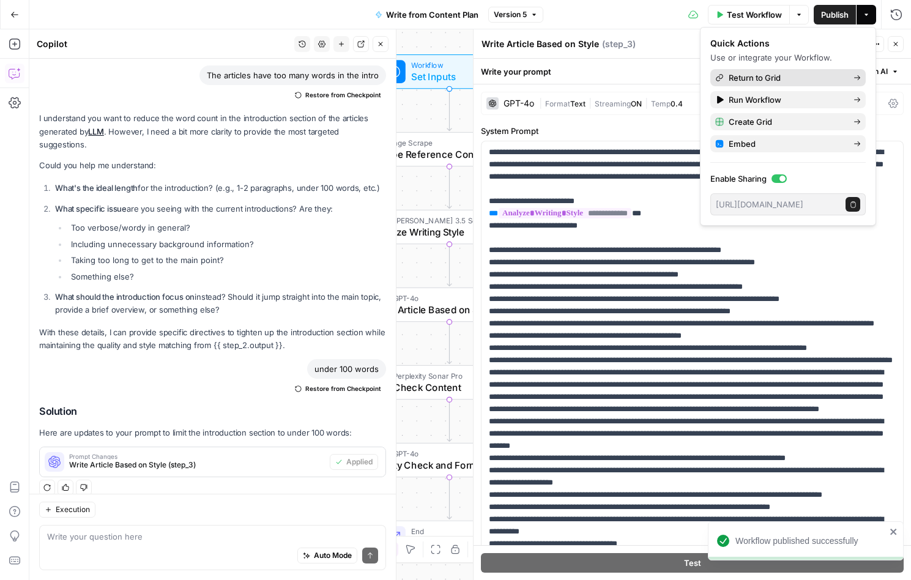
click at [764, 76] on span "Return to Grid" at bounding box center [786, 78] width 115 height 12
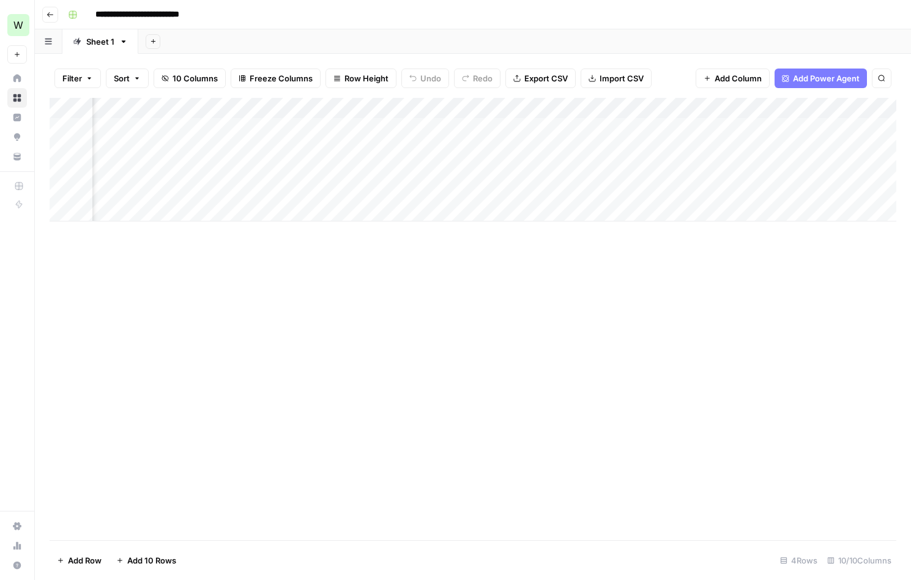
scroll to position [0, 22]
click at [692, 187] on div "Add Column" at bounding box center [473, 160] width 847 height 124
click at [324, 186] on div "Add Column" at bounding box center [473, 160] width 847 height 124
click at [321, 188] on div "Add Column" at bounding box center [473, 160] width 847 height 124
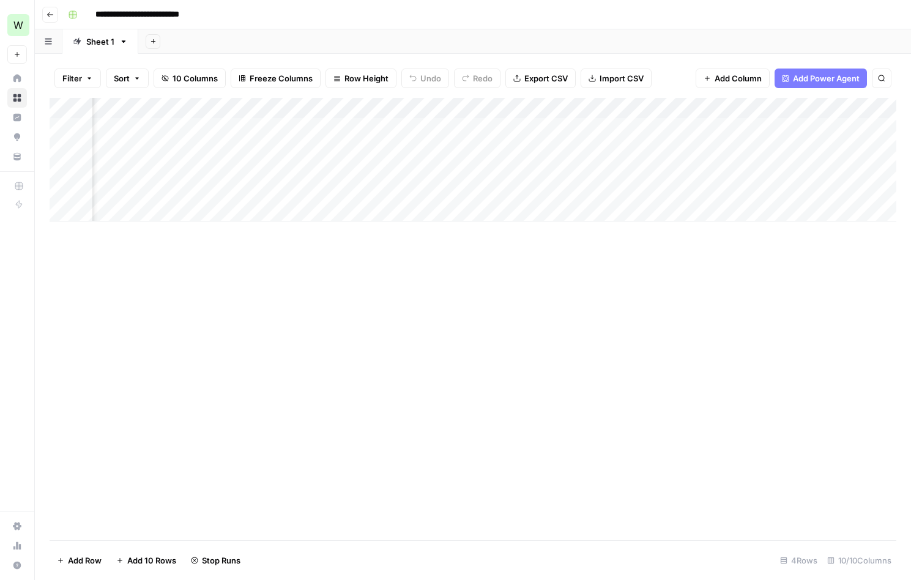
scroll to position [0, 267]
click at [735, 165] on div "Add Column" at bounding box center [473, 160] width 847 height 124
click at [843, 166] on div "Add Column" at bounding box center [473, 160] width 847 height 124
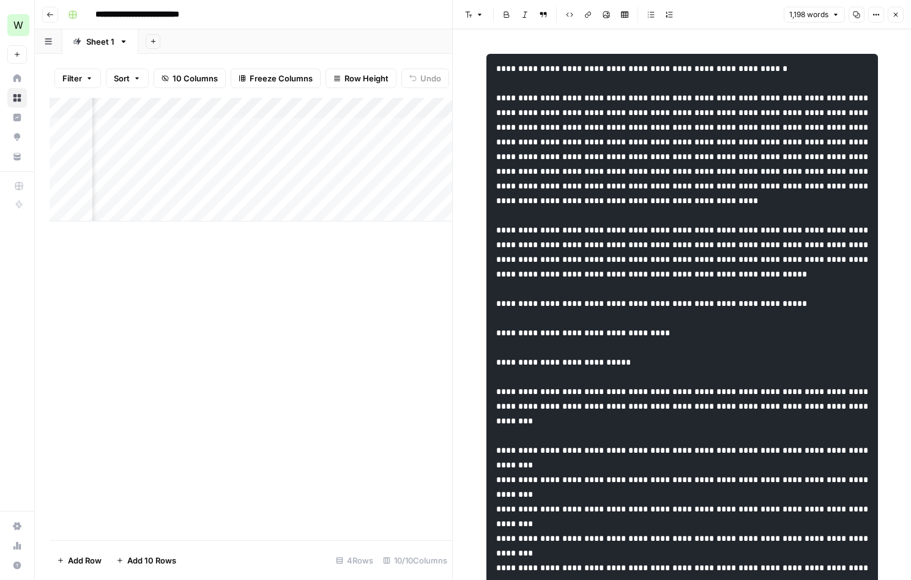
click at [894, 16] on icon "button" at bounding box center [896, 15] width 4 height 4
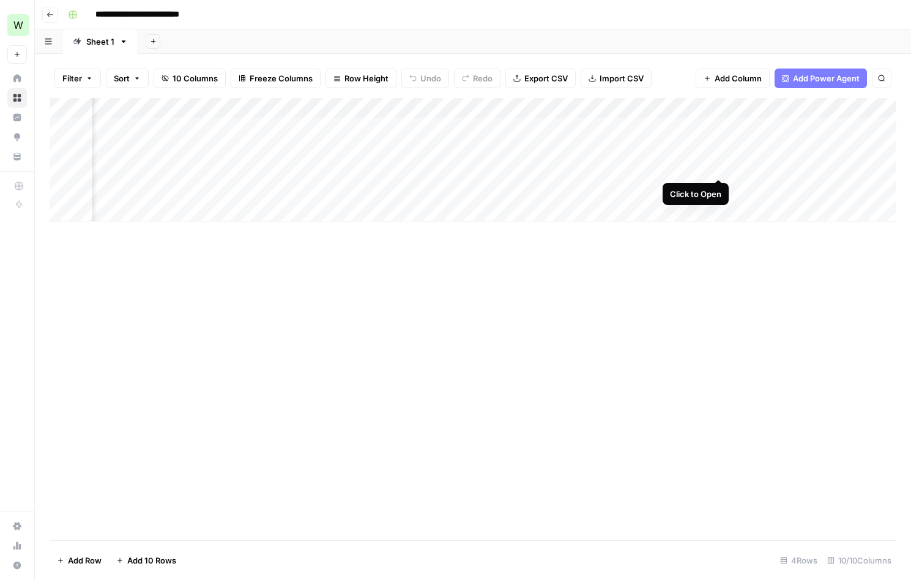
click at [713, 164] on div "Add Column" at bounding box center [473, 160] width 847 height 124
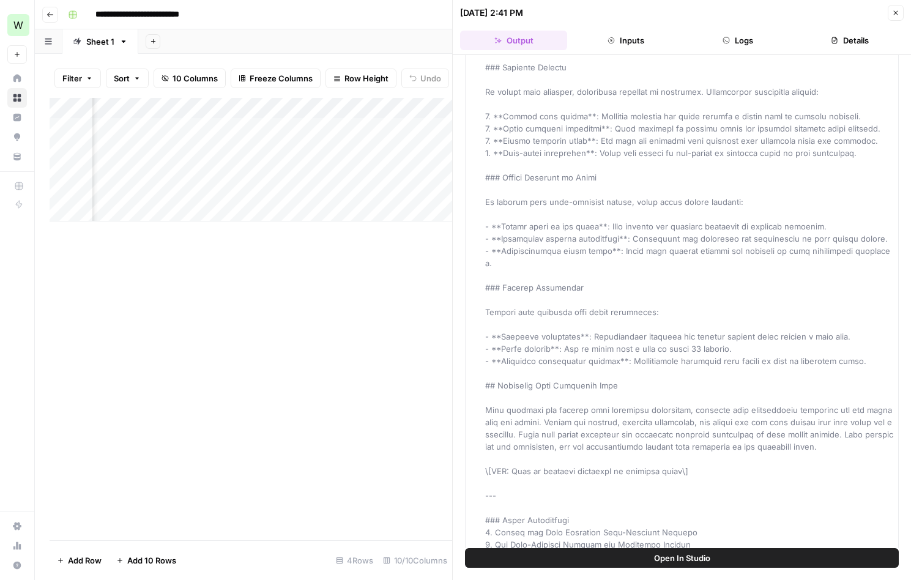
scroll to position [1497, 0]
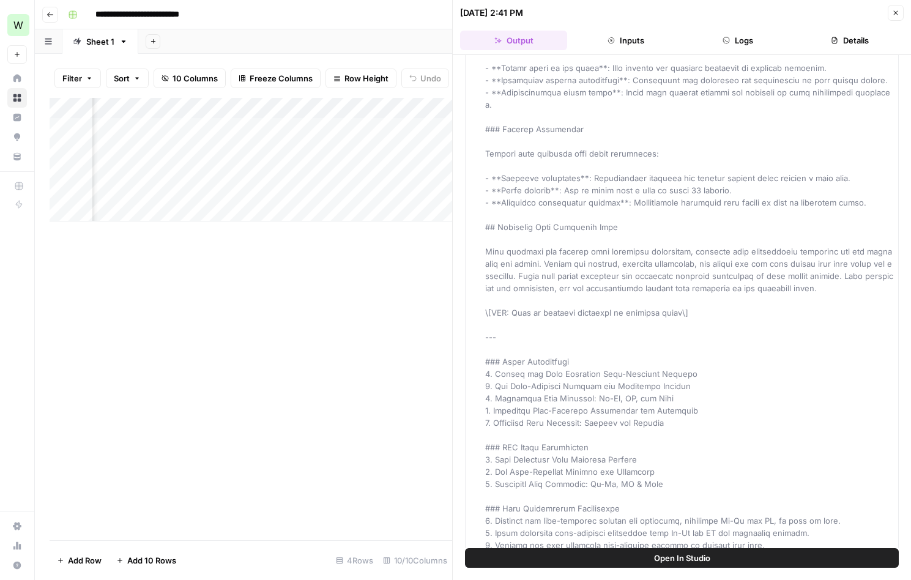
click at [898, 15] on icon "button" at bounding box center [895, 12] width 7 height 7
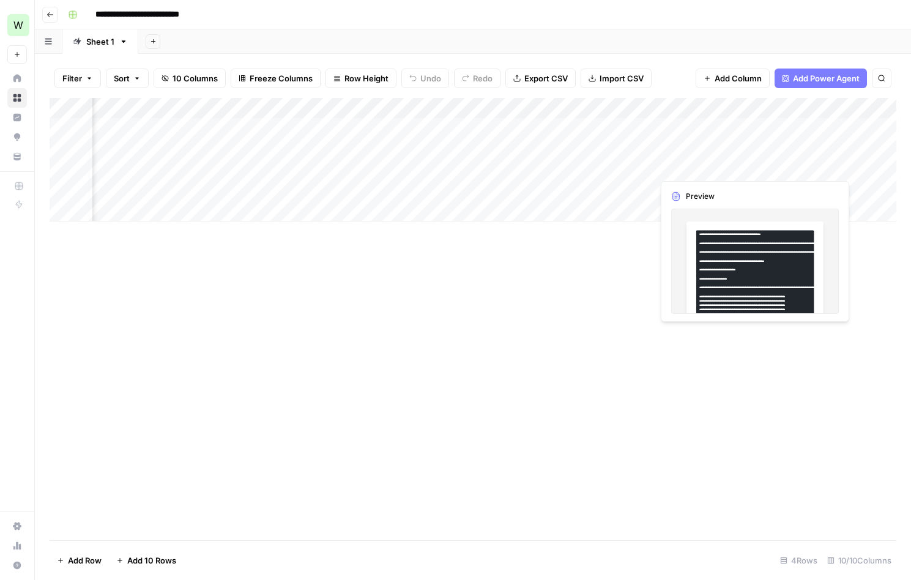
click at [784, 166] on div "Add Column" at bounding box center [473, 160] width 847 height 124
click at [792, 139] on div "Add Column" at bounding box center [473, 160] width 847 height 124
click at [814, 165] on div "Add Column" at bounding box center [473, 160] width 847 height 124
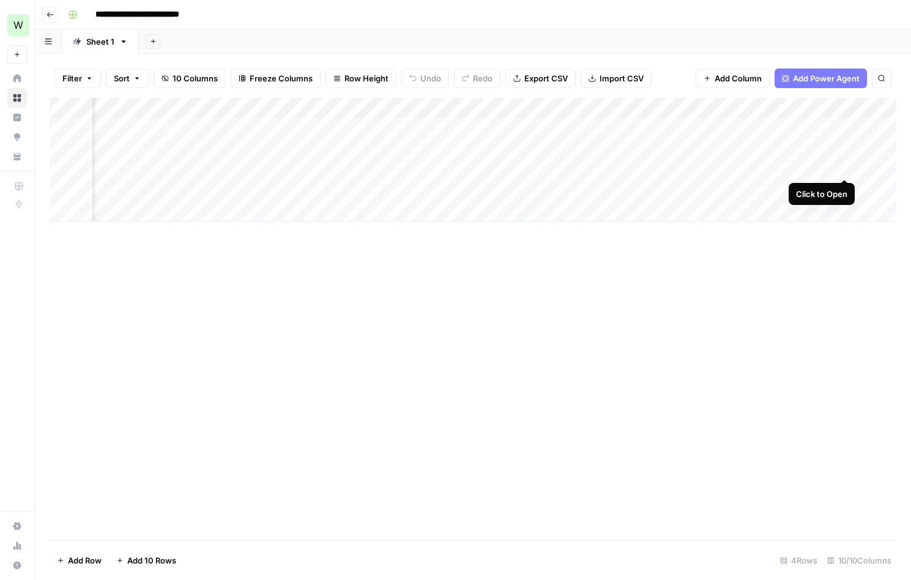
click at [843, 165] on div "Add Column" at bounding box center [473, 160] width 847 height 124
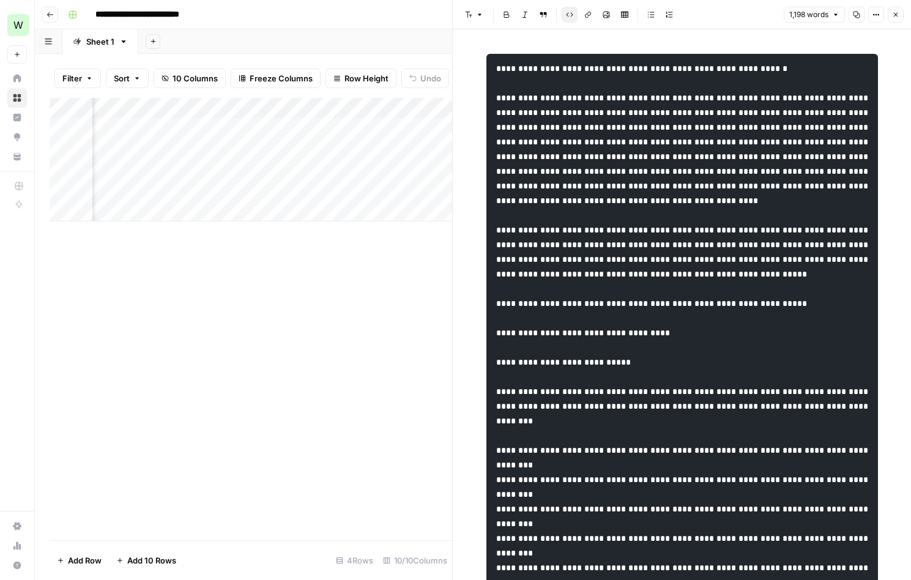
click at [503, 17] on icon "button" at bounding box center [506, 14] width 7 height 7
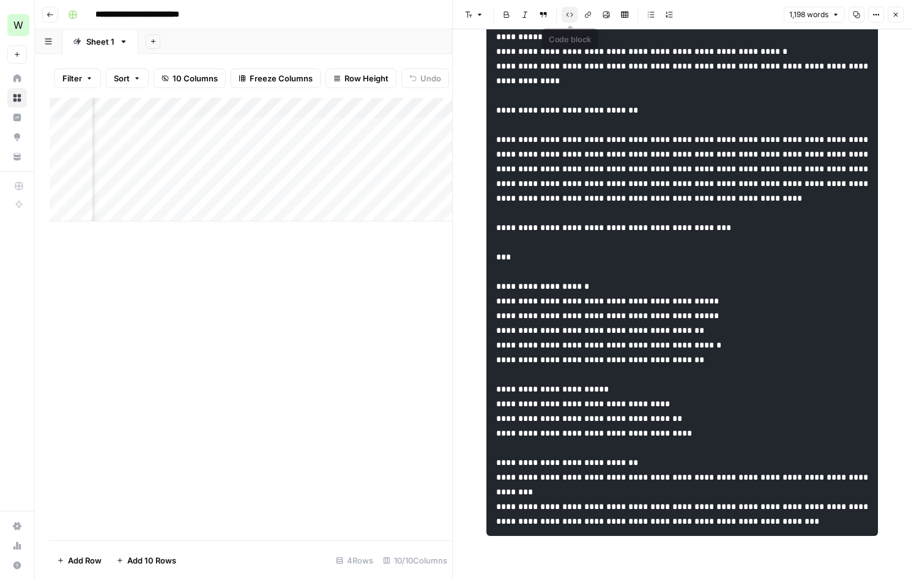
click at [573, 14] on button "Code block" at bounding box center [570, 15] width 16 height 16
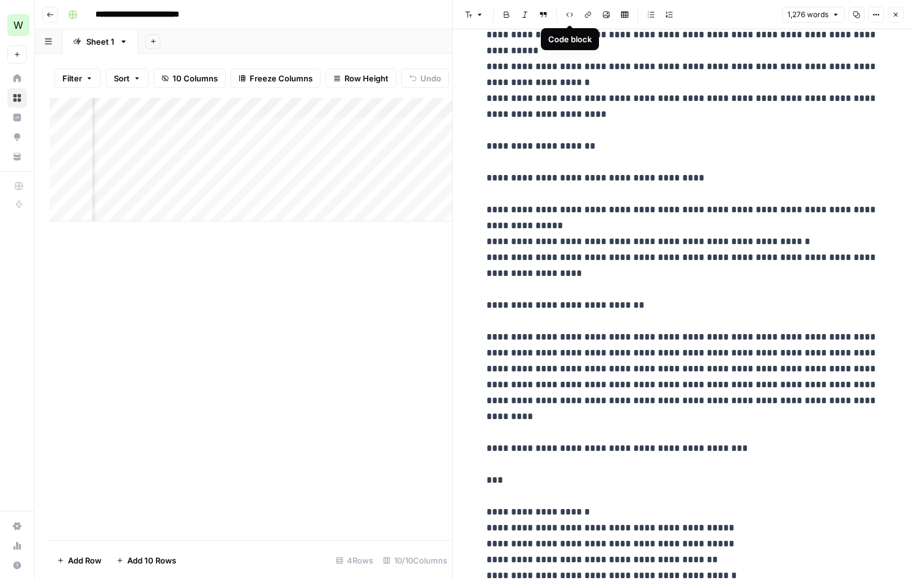
click at [568, 15] on icon "button" at bounding box center [569, 14] width 7 height 7
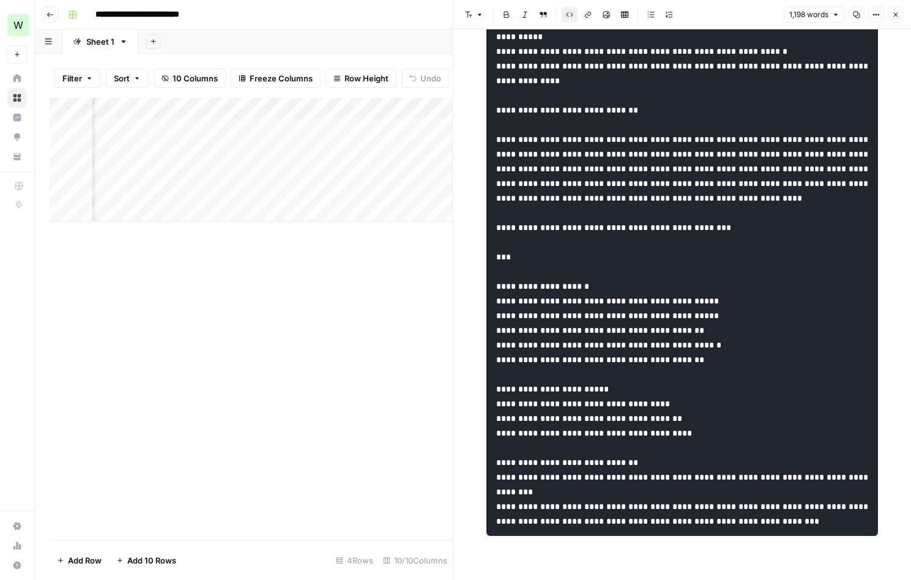
click at [477, 15] on icon "button" at bounding box center [479, 14] width 7 height 7
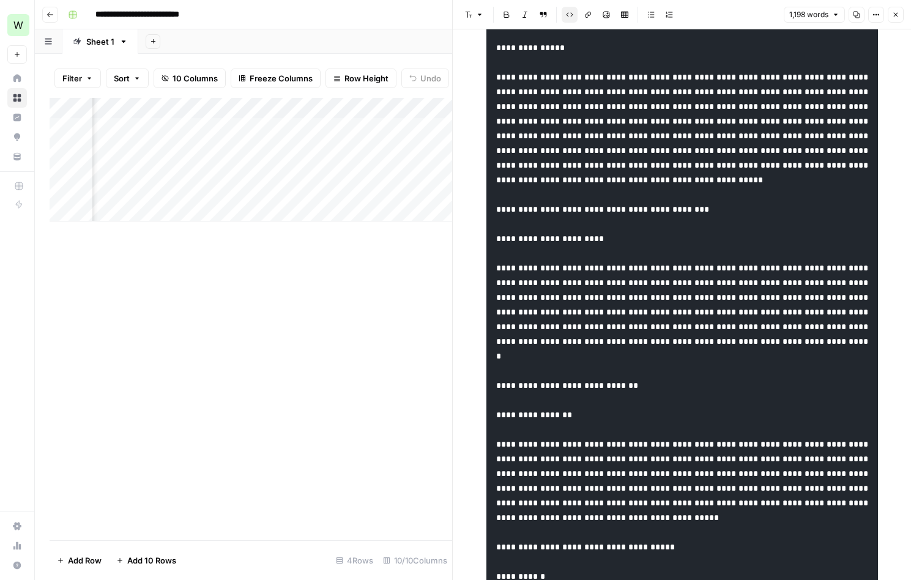
scroll to position [0, 0]
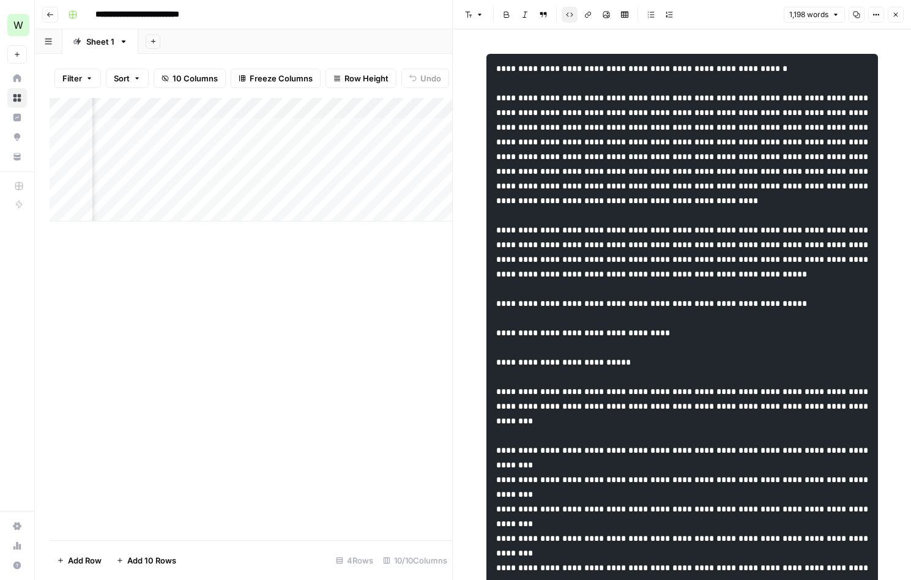
click at [832, 17] on icon "button" at bounding box center [835, 14] width 7 height 7
click at [871, 15] on button "Options" at bounding box center [876, 15] width 16 height 16
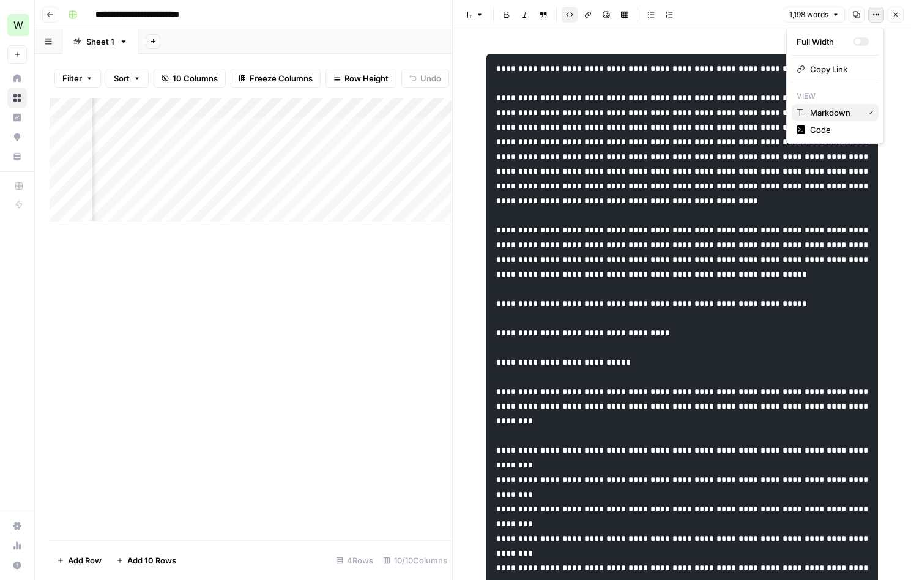
click at [835, 110] on span "Markdown" at bounding box center [834, 112] width 48 height 12
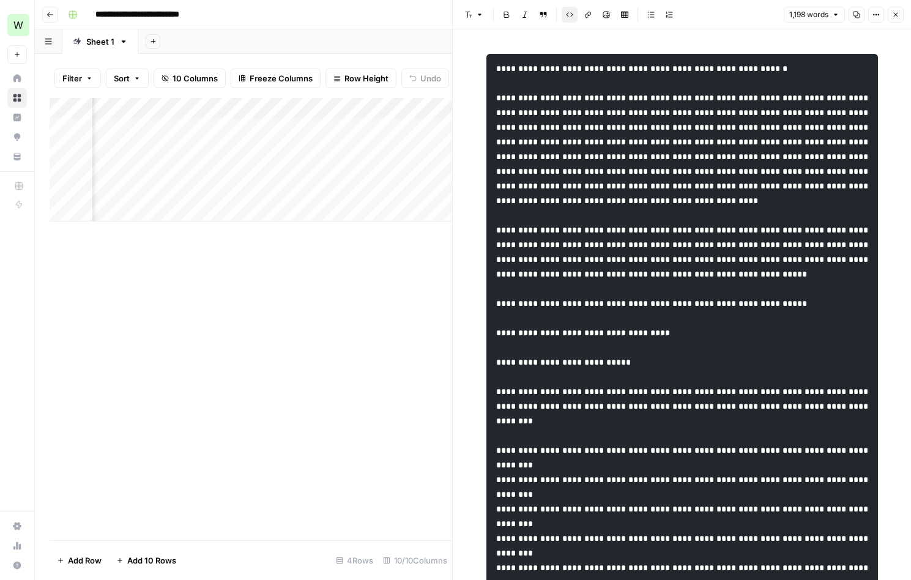
click at [895, 16] on icon "button" at bounding box center [895, 14] width 7 height 7
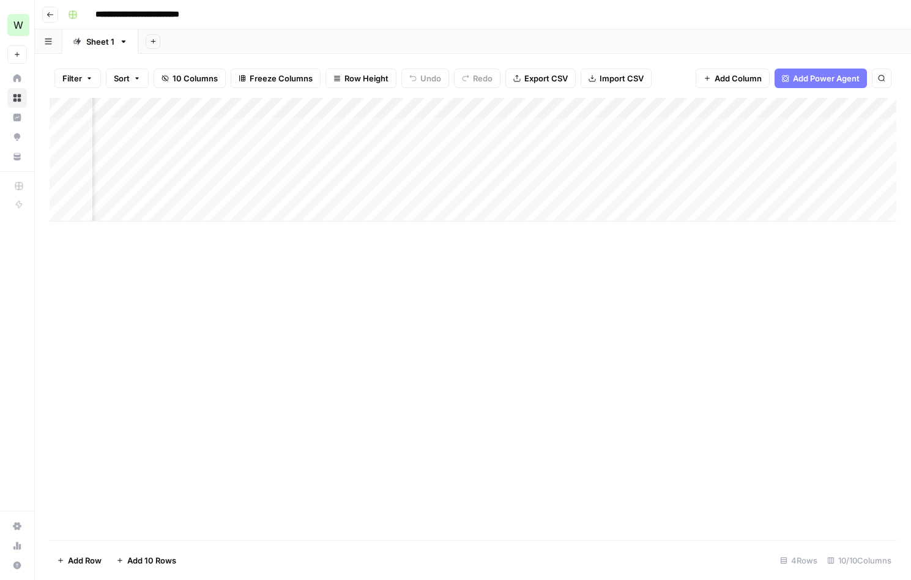
scroll to position [0, 392]
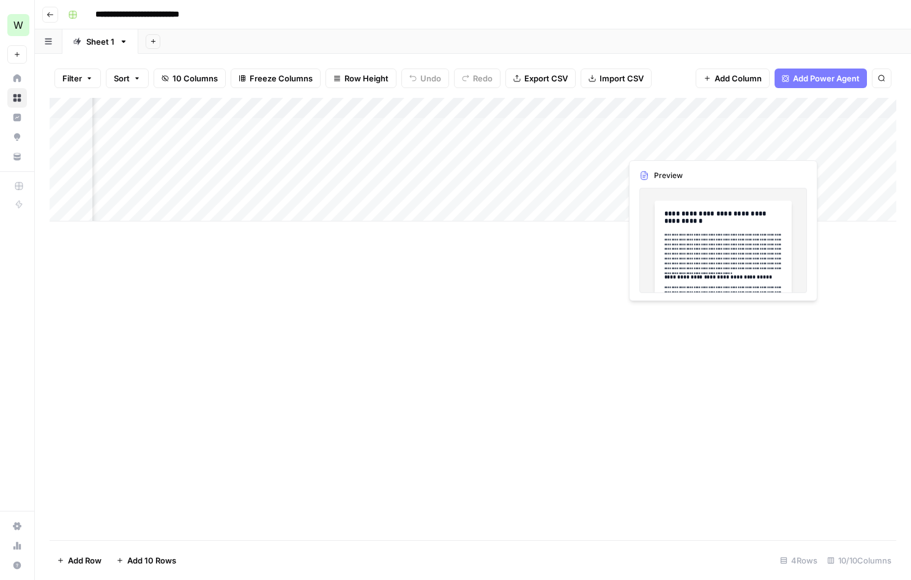
click at [668, 142] on div "Add Column" at bounding box center [473, 160] width 847 height 124
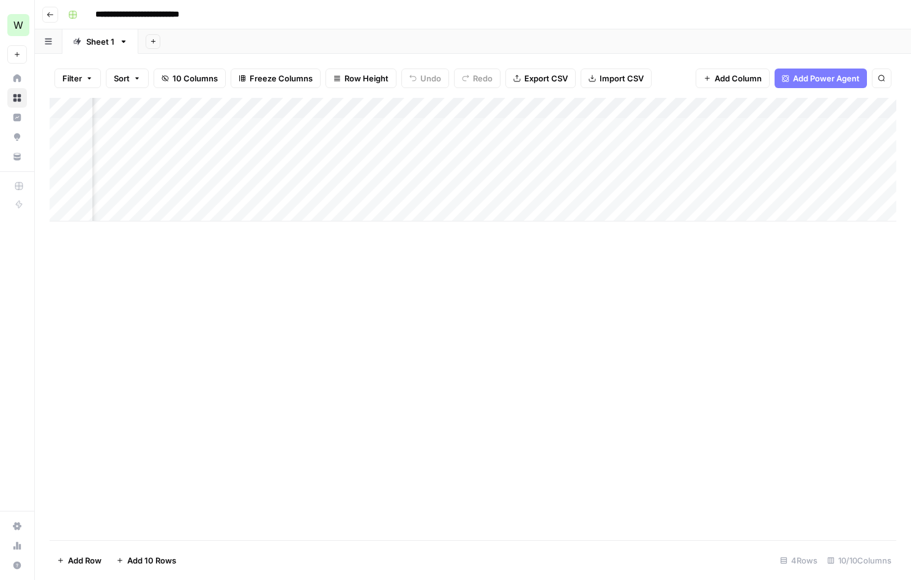
click at [723, 145] on div "Add Column" at bounding box center [473, 160] width 847 height 124
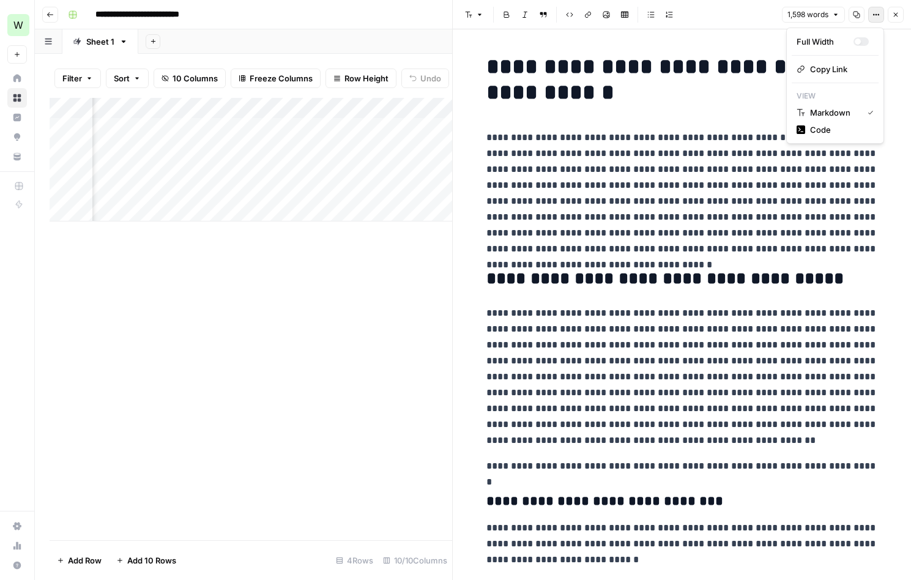
click at [873, 13] on icon "button" at bounding box center [876, 14] width 7 height 7
click at [895, 15] on icon "button" at bounding box center [895, 14] width 7 height 7
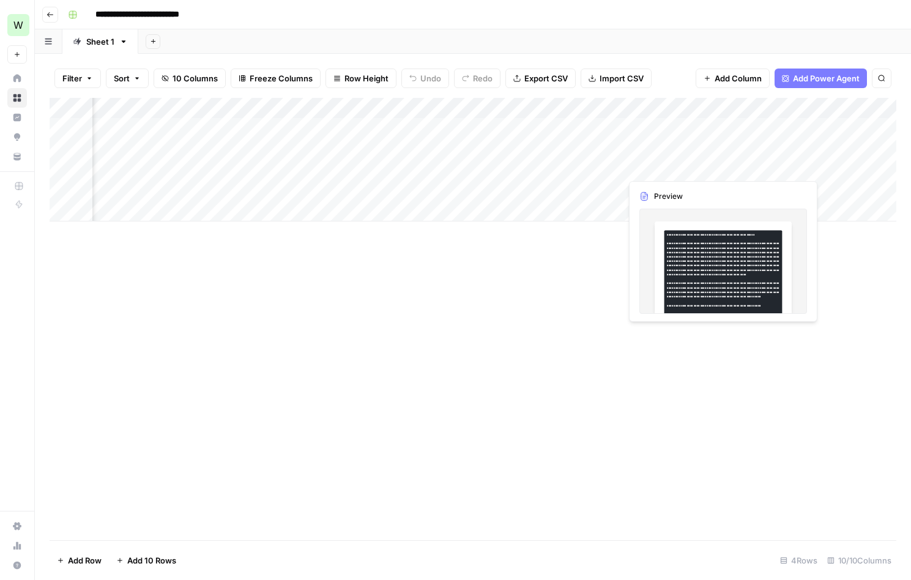
drag, startPoint x: 659, startPoint y: 166, endPoint x: 704, endPoint y: 165, distance: 44.7
click at [660, 166] on div "Add Column" at bounding box center [473, 160] width 847 height 124
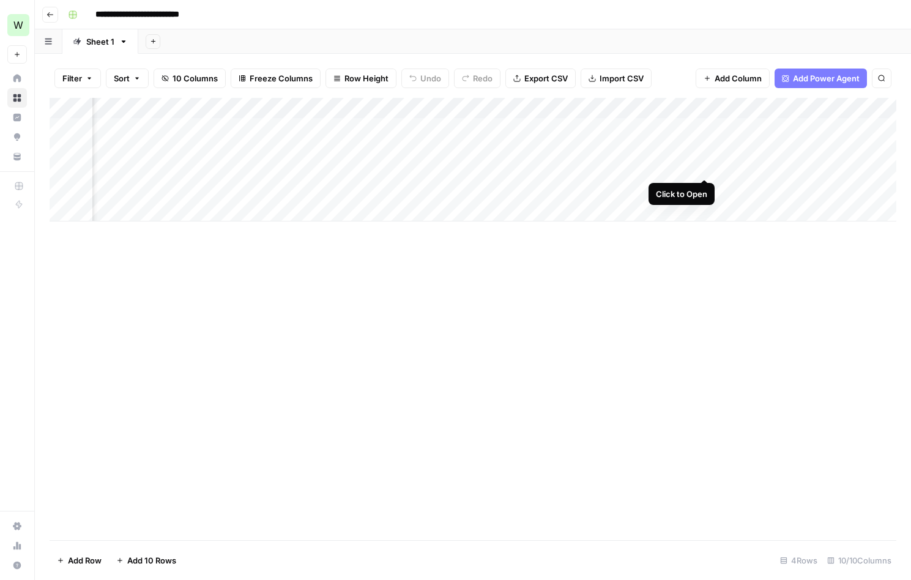
click at [707, 166] on div "Add Column" at bounding box center [473, 160] width 847 height 124
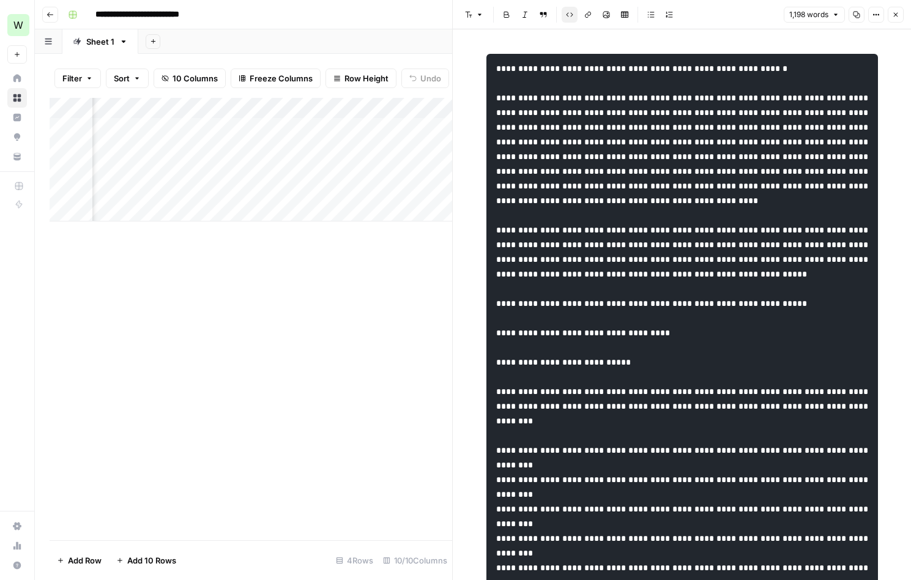
click at [571, 15] on icon "button" at bounding box center [570, 15] width 7 height 4
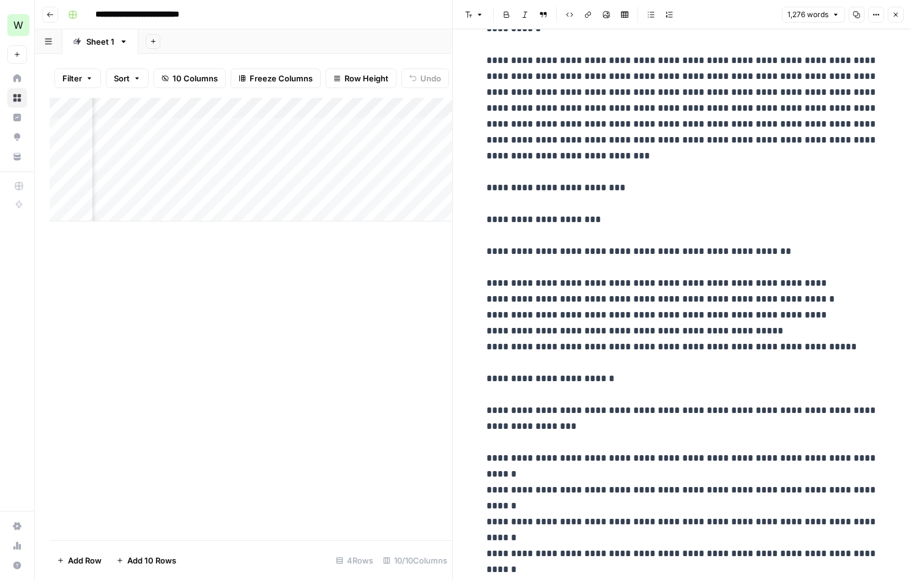
scroll to position [1248, 0]
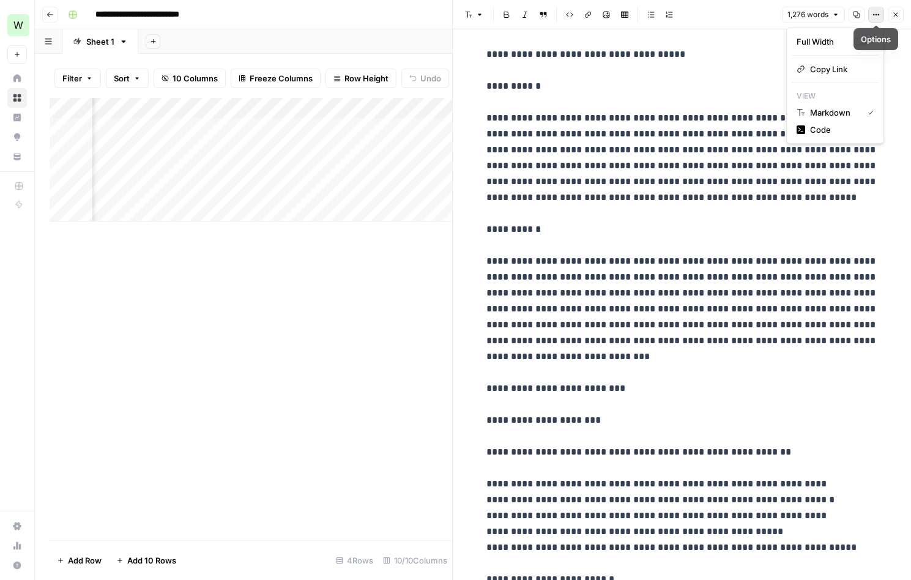
click at [876, 14] on icon "button" at bounding box center [877, 15] width 2 height 2
click at [834, 115] on span "Markdown" at bounding box center [834, 112] width 48 height 12
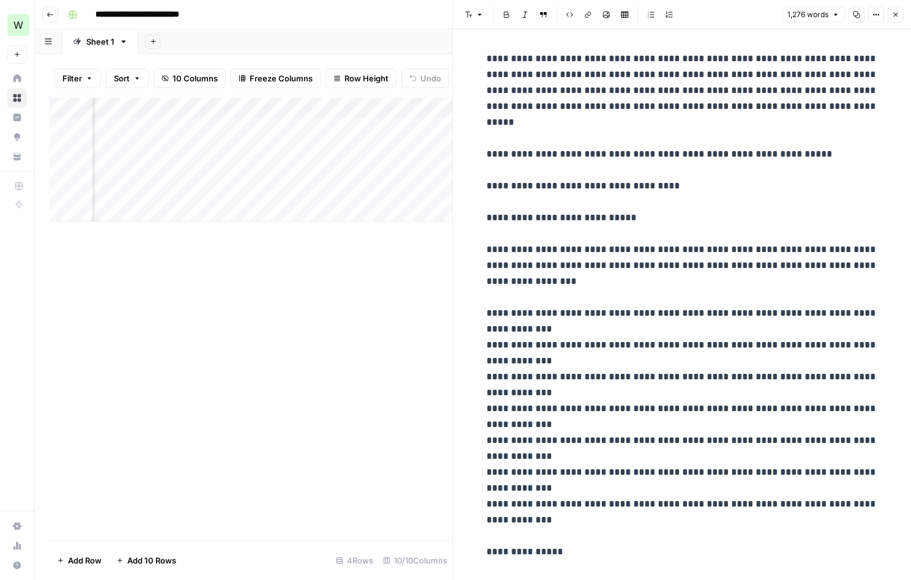
scroll to position [0, 0]
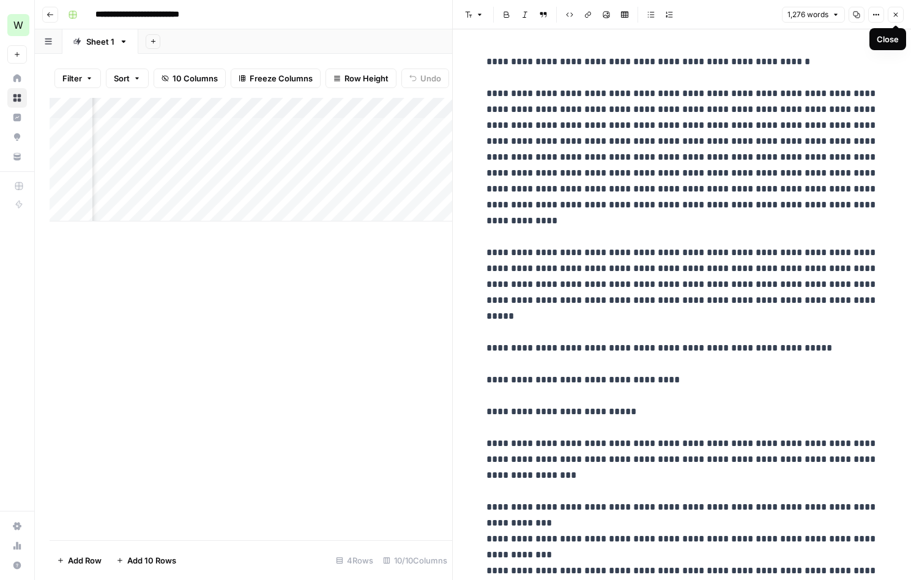
click at [895, 13] on icon "button" at bounding box center [896, 15] width 4 height 4
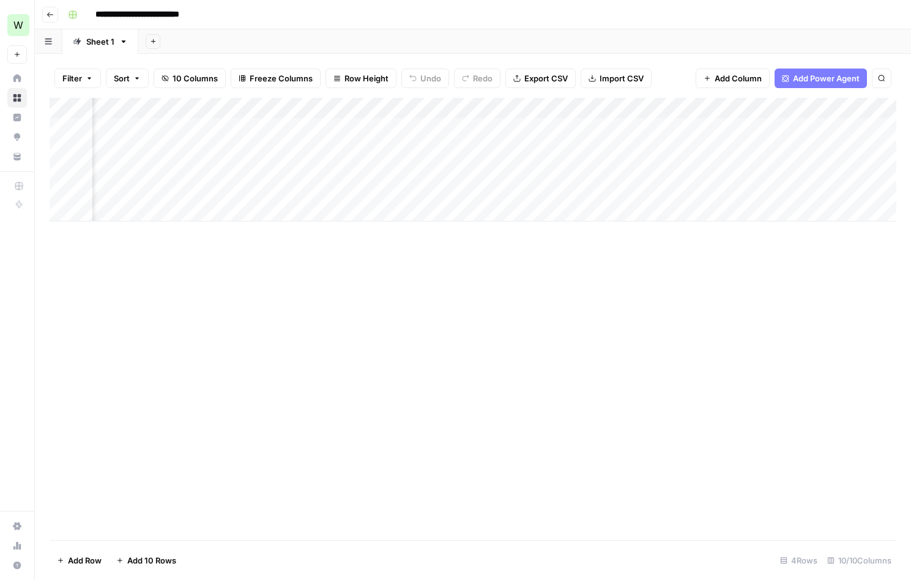
click at [639, 221] on div "Add Column" at bounding box center [473, 319] width 847 height 442
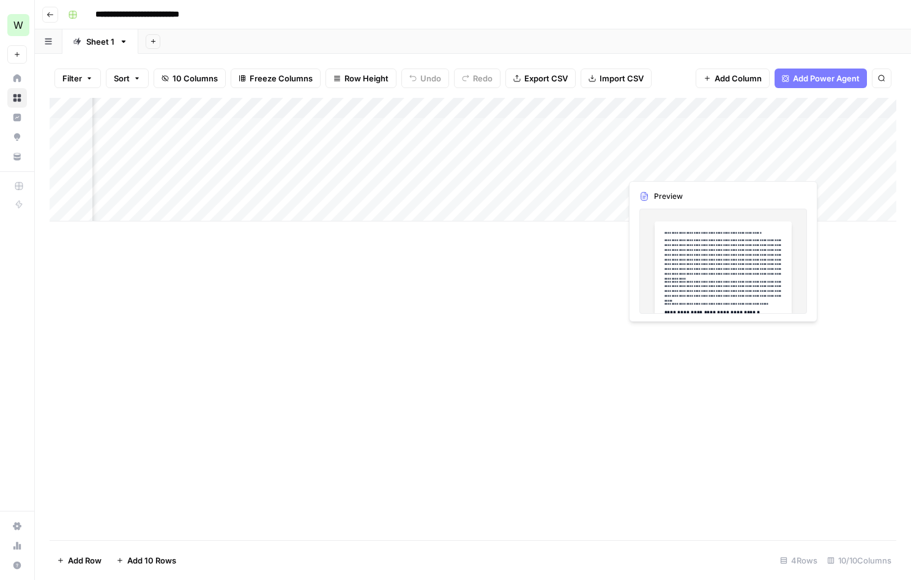
click at [646, 170] on div "Add Column" at bounding box center [473, 160] width 847 height 124
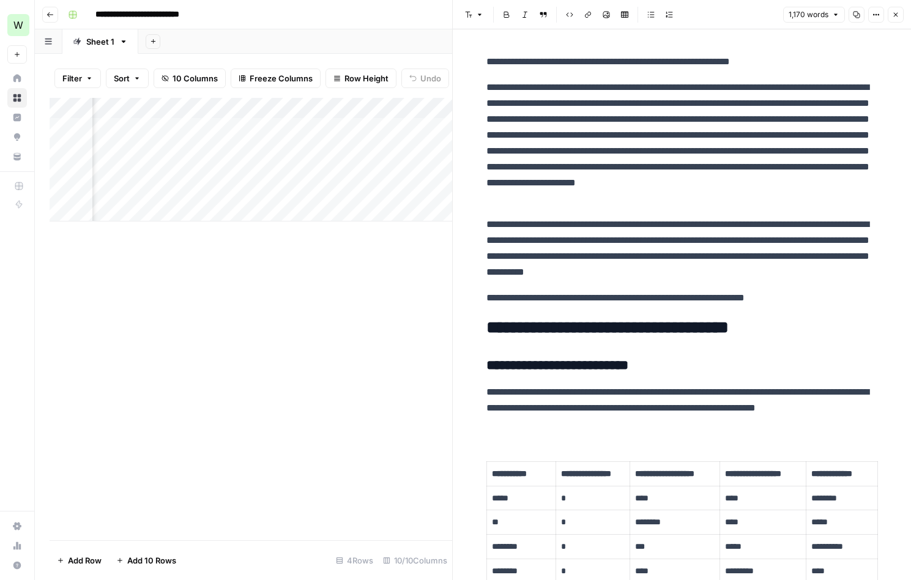
click at [651, 119] on p "**********" at bounding box center [682, 143] width 392 height 127
click at [743, 175] on p "**********" at bounding box center [682, 143] width 392 height 127
drag, startPoint x: 811, startPoint y: 275, endPoint x: 478, endPoint y: 89, distance: 381.3
drag, startPoint x: 572, startPoint y: 164, endPoint x: 553, endPoint y: 151, distance: 23.3
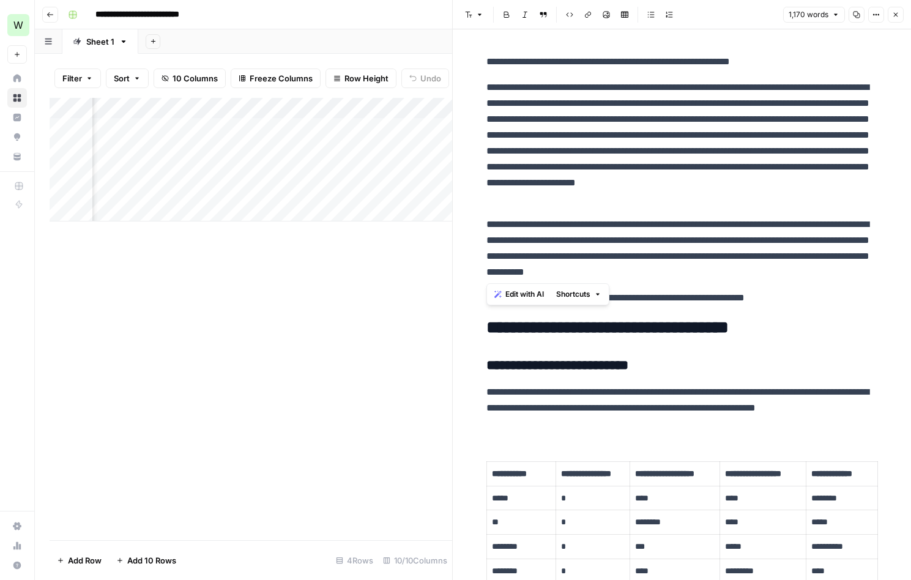
click at [572, 164] on p "**********" at bounding box center [682, 143] width 392 height 127
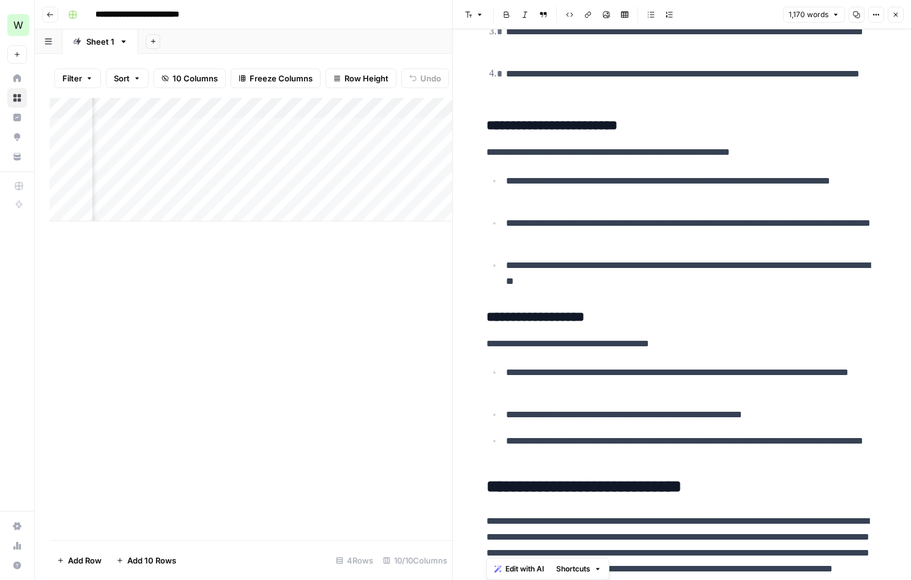
scroll to position [2709, 0]
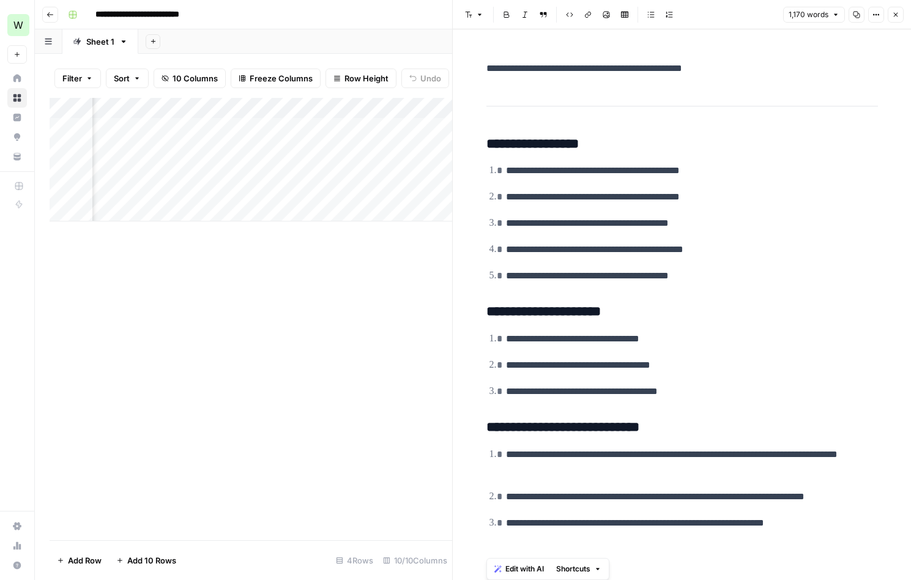
drag, startPoint x: 485, startPoint y: 86, endPoint x: 693, endPoint y: 618, distance: 570.7
click at [693, 579] on html "**********" at bounding box center [455, 290] width 911 height 580
copy div "**********"
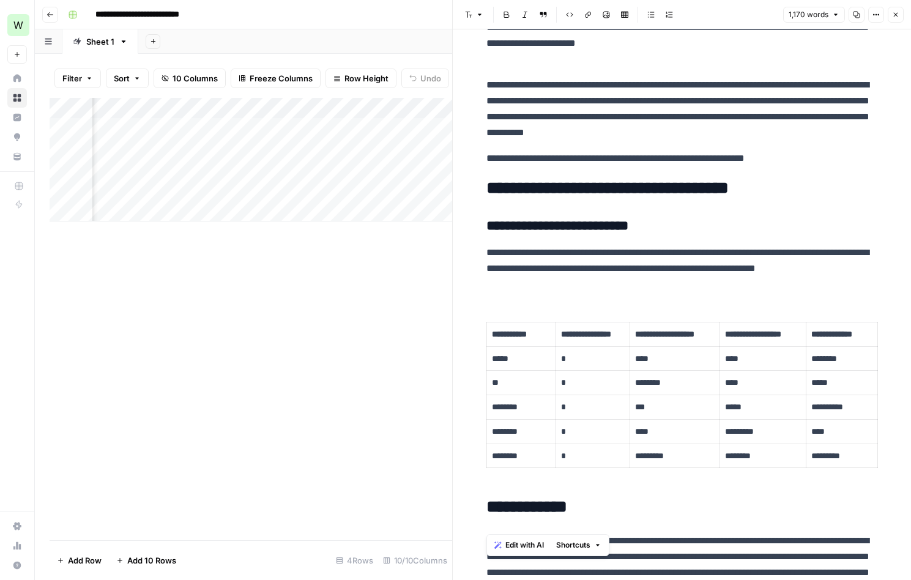
scroll to position [0, 0]
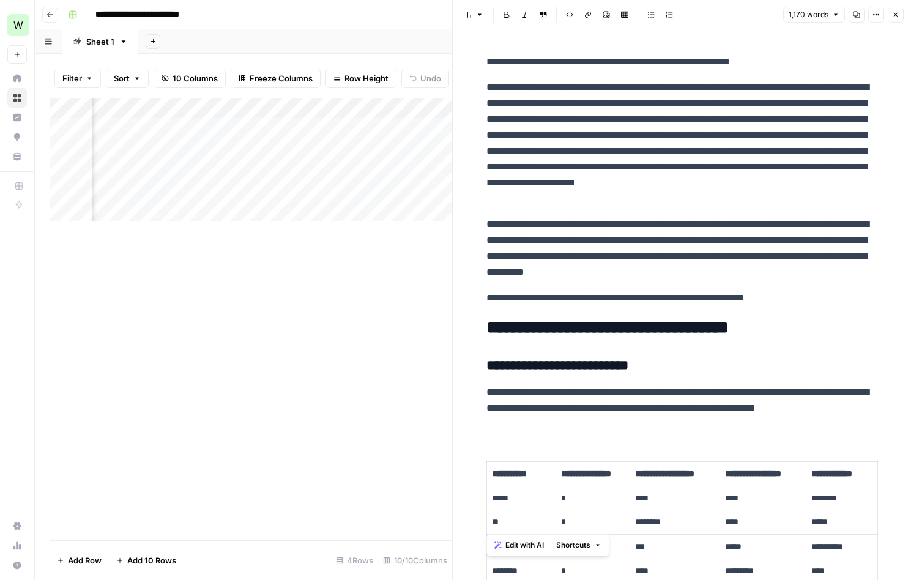
click at [743, 241] on p "**********" at bounding box center [682, 249] width 392 height 64
click at [893, 16] on icon "button" at bounding box center [895, 14] width 7 height 7
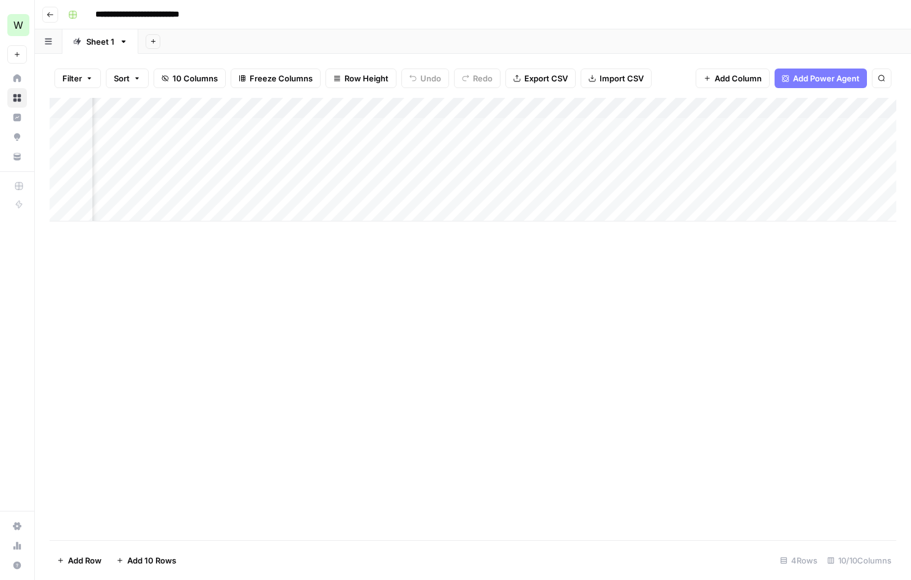
drag, startPoint x: 443, startPoint y: 228, endPoint x: 418, endPoint y: 193, distance: 43.0
click at [442, 227] on div "Add Column" at bounding box center [473, 319] width 847 height 442
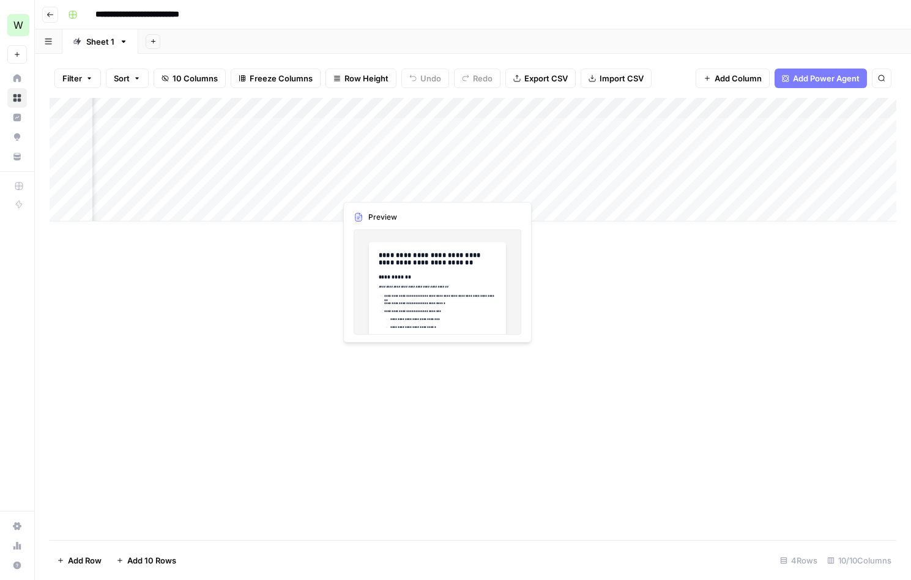
click at [414, 187] on div "Add Column" at bounding box center [473, 160] width 847 height 124
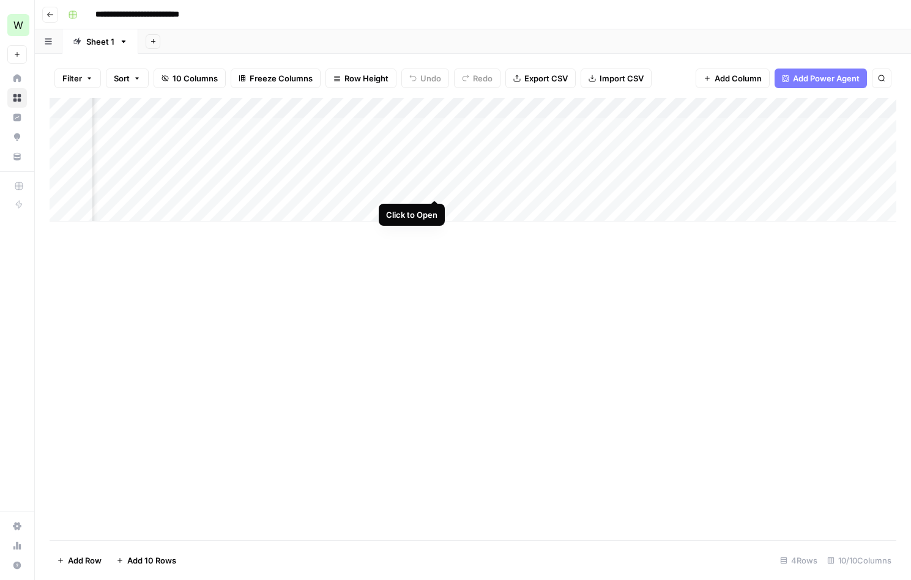
click at [436, 189] on div "Add Column" at bounding box center [473, 160] width 847 height 124
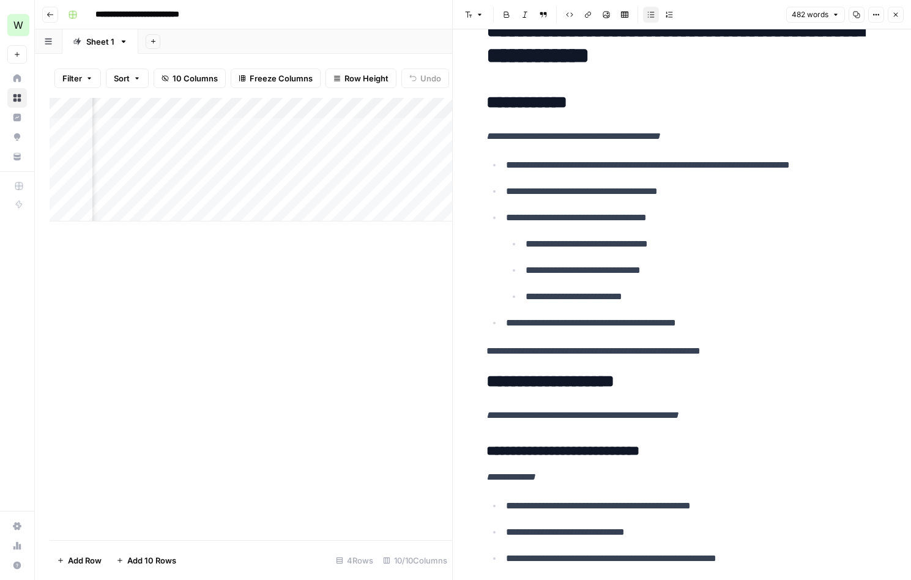
scroll to position [38, 0]
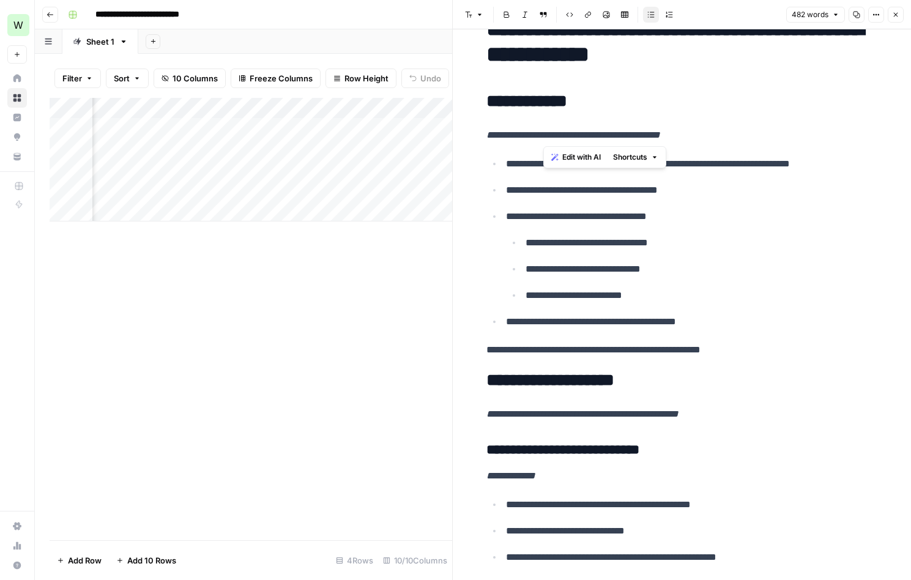
drag, startPoint x: 582, startPoint y: 134, endPoint x: 545, endPoint y: 136, distance: 37.4
click at [545, 136] on em "**********" at bounding box center [573, 134] width 174 height 9
drag, startPoint x: 583, startPoint y: 127, endPoint x: 611, endPoint y: 133, distance: 28.2
click at [611, 133] on p "**********" at bounding box center [682, 135] width 392 height 16
click at [637, 199] on ul "**********" at bounding box center [682, 242] width 392 height 174
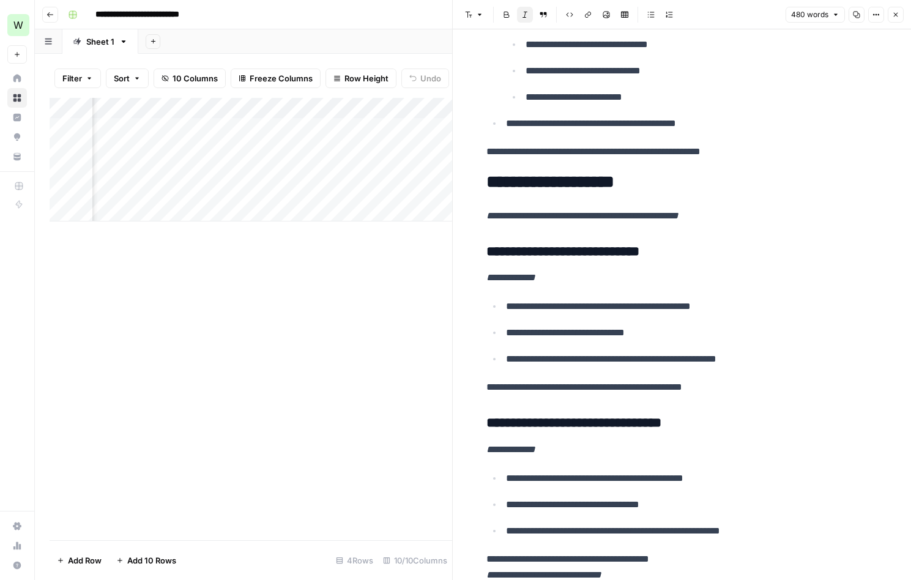
scroll to position [294, 0]
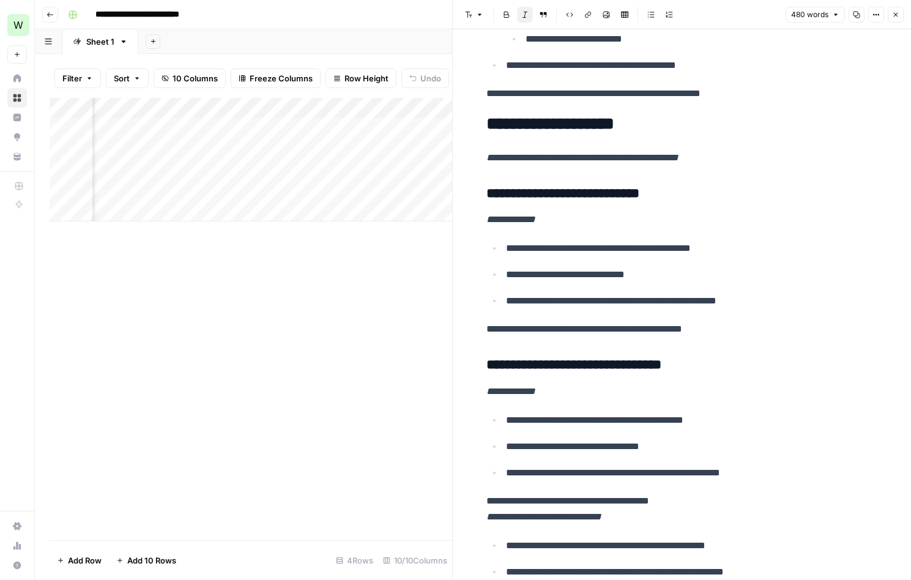
click at [661, 158] on em "**********" at bounding box center [582, 157] width 192 height 9
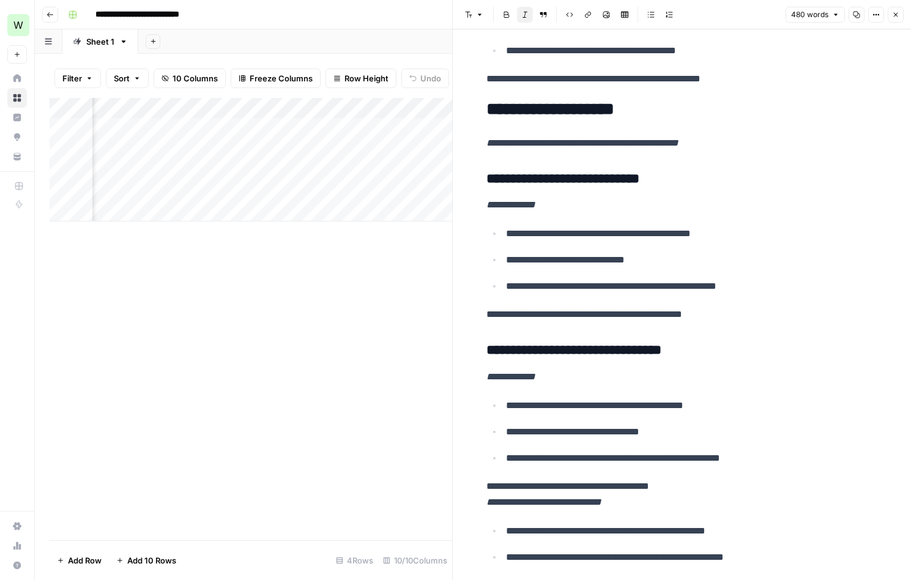
scroll to position [333, 0]
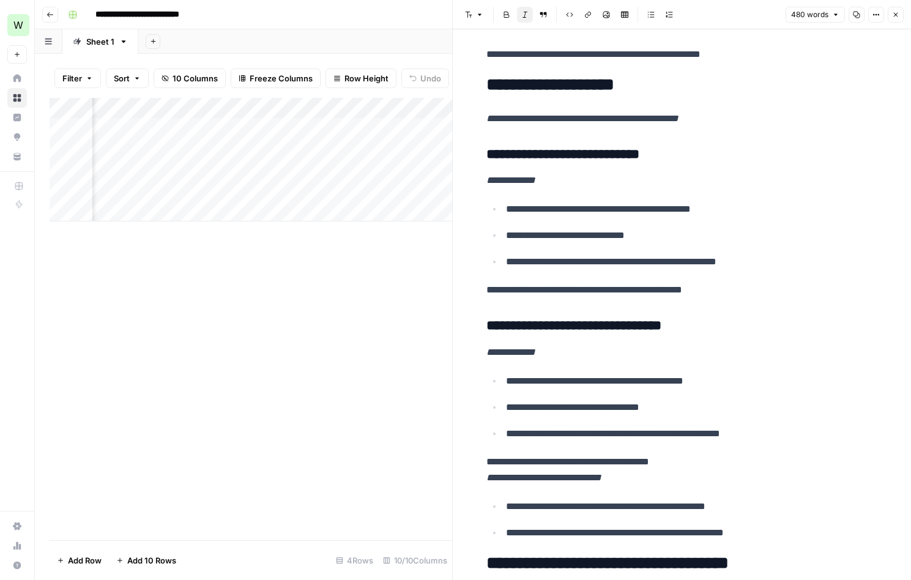
click at [518, 181] on em "**********" at bounding box center [510, 180] width 49 height 9
click at [510, 182] on em "**********" at bounding box center [510, 180] width 49 height 9
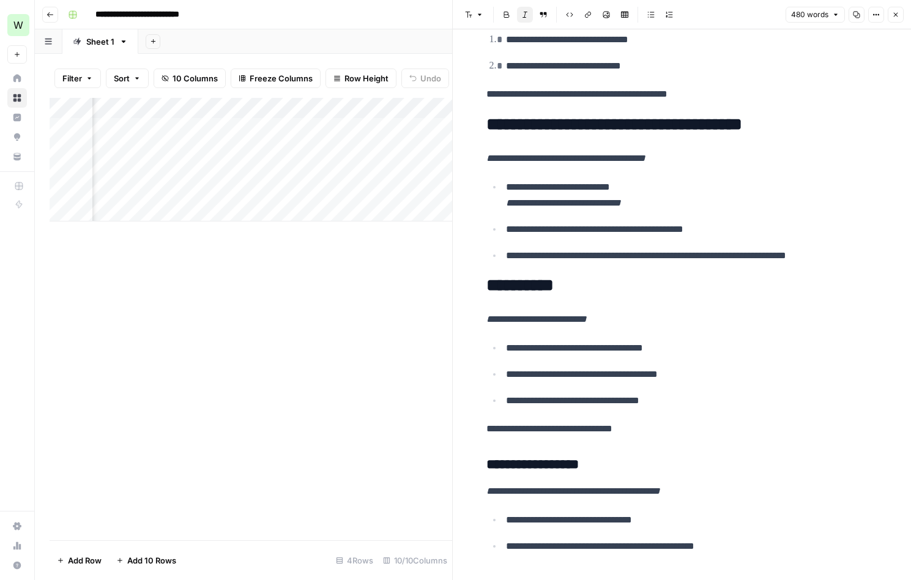
scroll to position [1812, 0]
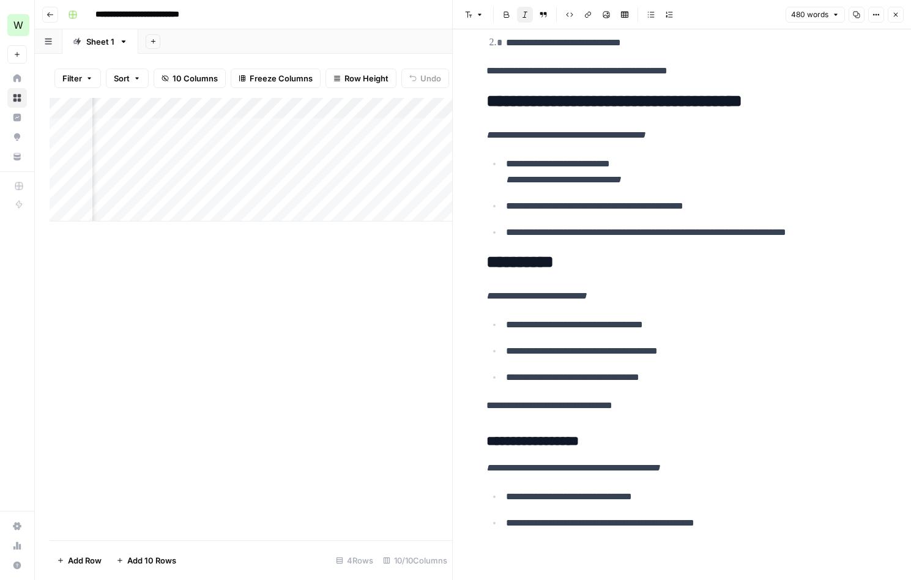
click at [557, 263] on h2 "**********" at bounding box center [682, 263] width 392 height 20
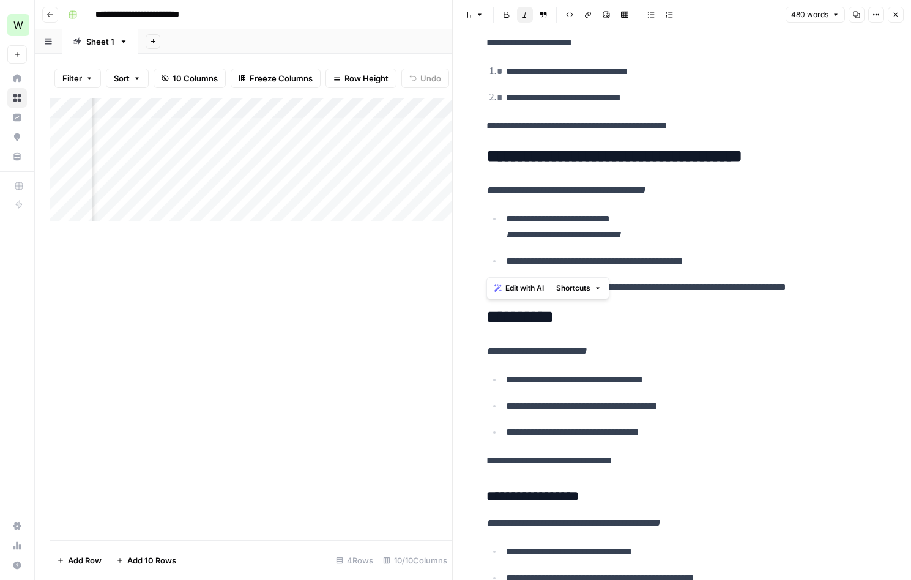
scroll to position [1749, 0]
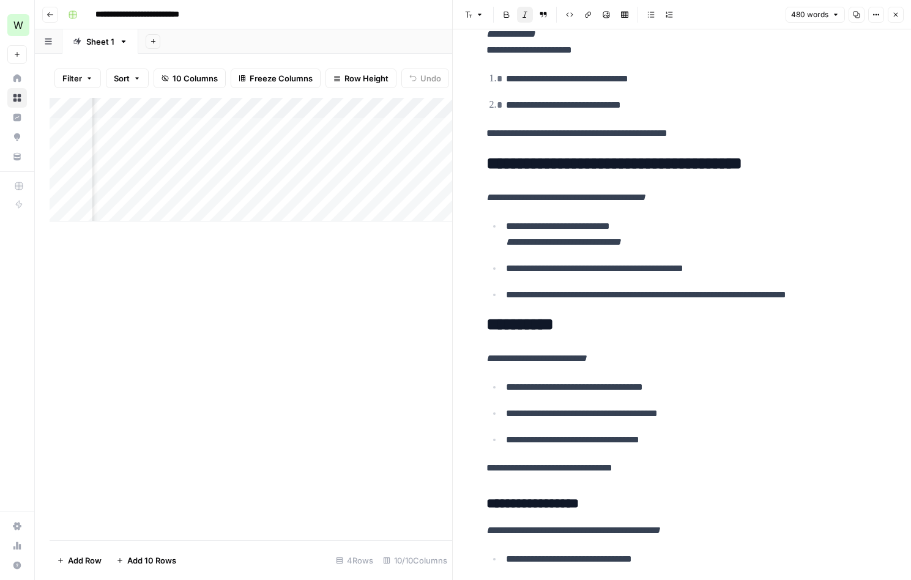
click at [616, 245] on em "**********" at bounding box center [563, 241] width 115 height 9
click at [630, 198] on em "**********" at bounding box center [565, 197] width 159 height 9
click at [629, 319] on h2 "**********" at bounding box center [682, 325] width 392 height 20
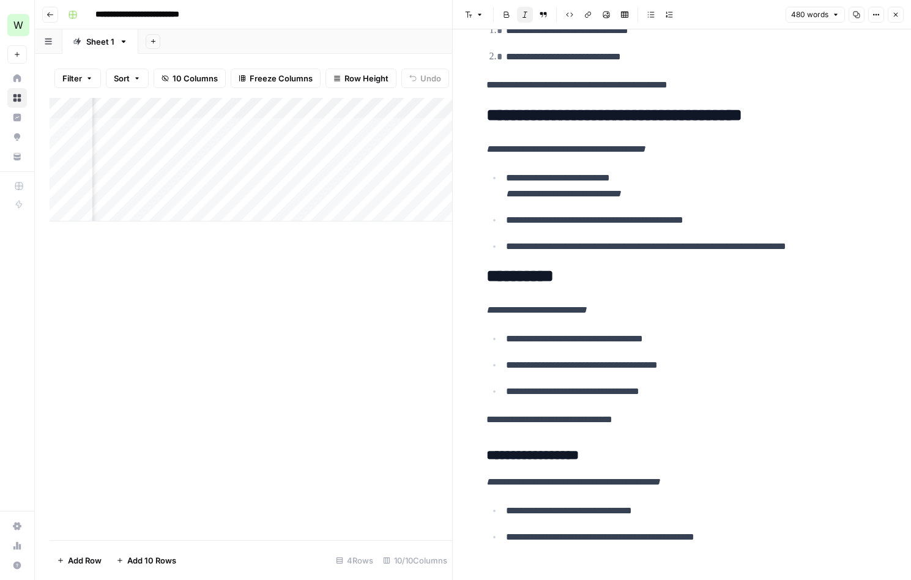
scroll to position [1812, 0]
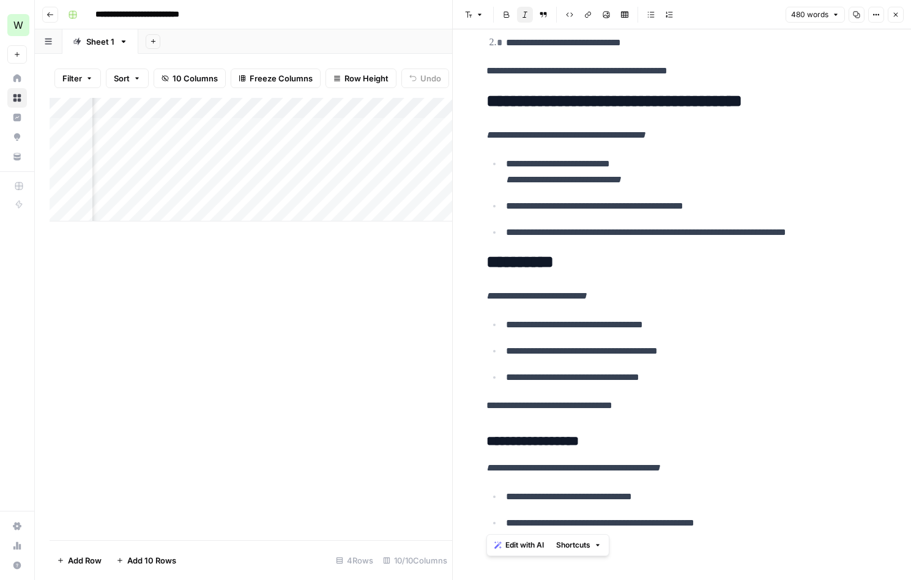
drag, startPoint x: 716, startPoint y: 509, endPoint x: 465, endPoint y: 435, distance: 262.1
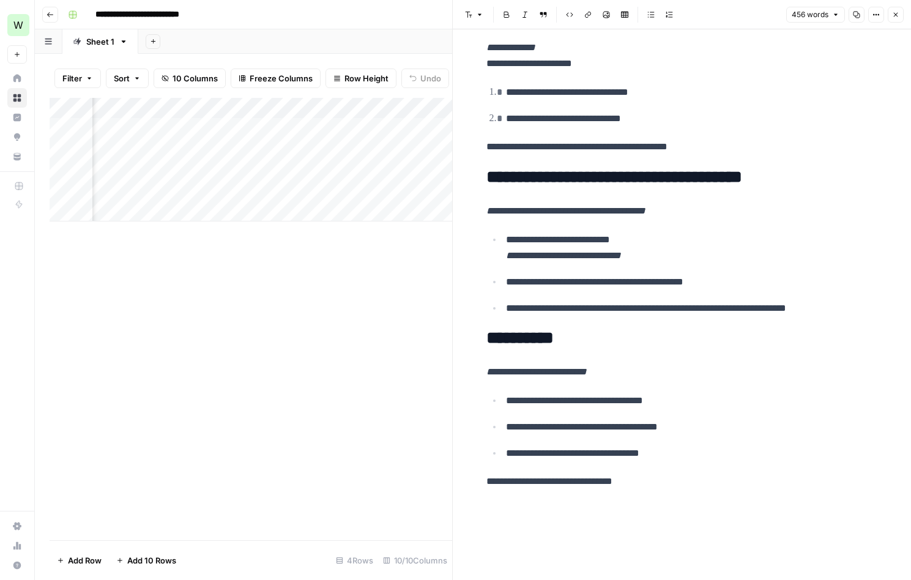
click at [524, 341] on h2 "**********" at bounding box center [682, 339] width 392 height 20
click at [901, 15] on button "Close" at bounding box center [896, 15] width 16 height 16
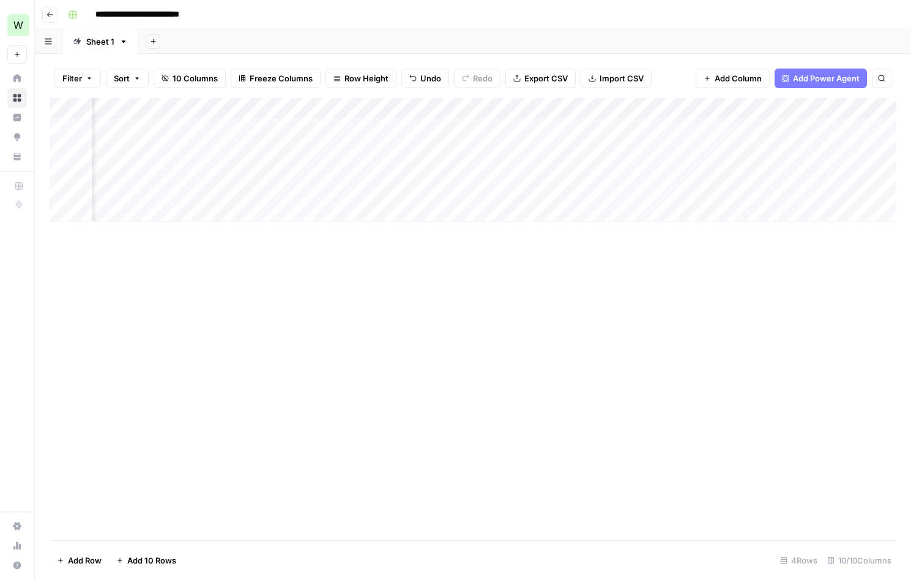
click at [569, 190] on div "Add Column" at bounding box center [473, 160] width 847 height 124
click at [579, 187] on div "Add Column" at bounding box center [473, 160] width 847 height 124
click at [478, 188] on div "Add Column" at bounding box center [473, 160] width 847 height 124
click at [489, 166] on div "Add Column" at bounding box center [473, 160] width 847 height 124
click at [489, 186] on div "Add Column" at bounding box center [473, 160] width 847 height 124
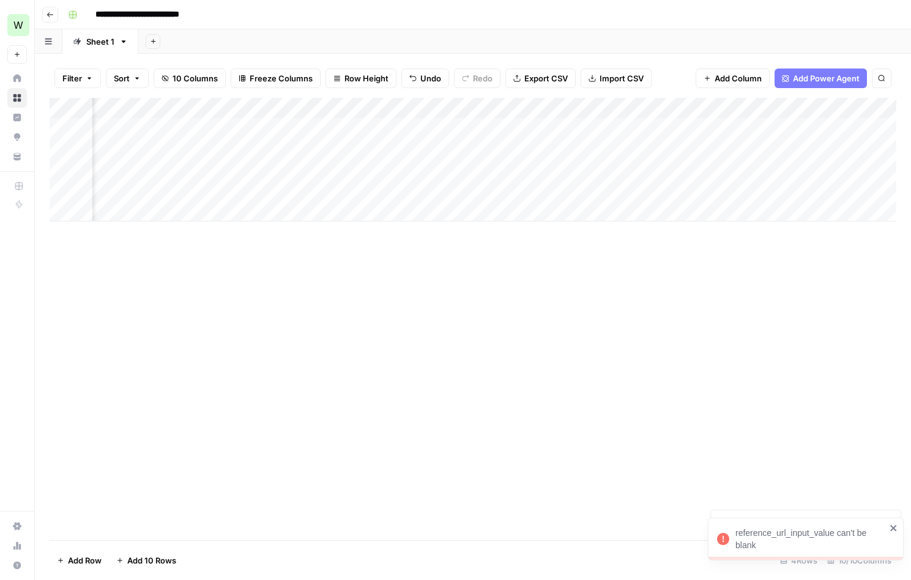
click at [578, 186] on div "Add Column" at bounding box center [473, 160] width 847 height 124
